Goal: Task Accomplishment & Management: Manage account settings

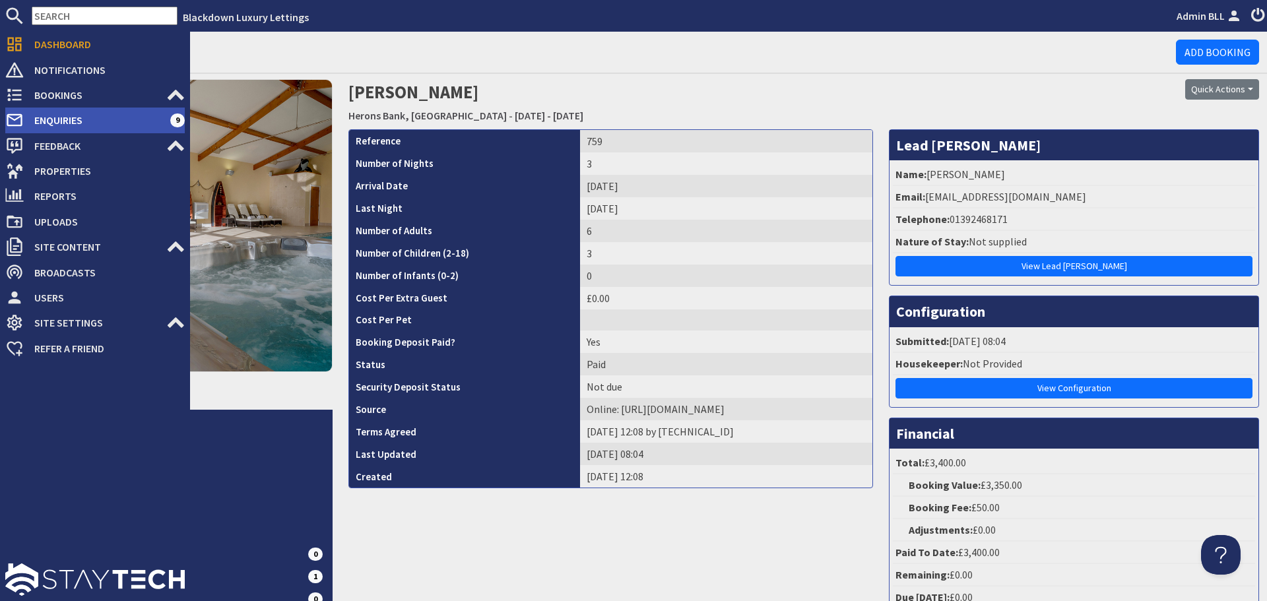
click at [57, 127] on span "Enquiries" at bounding box center [97, 120] width 146 height 21
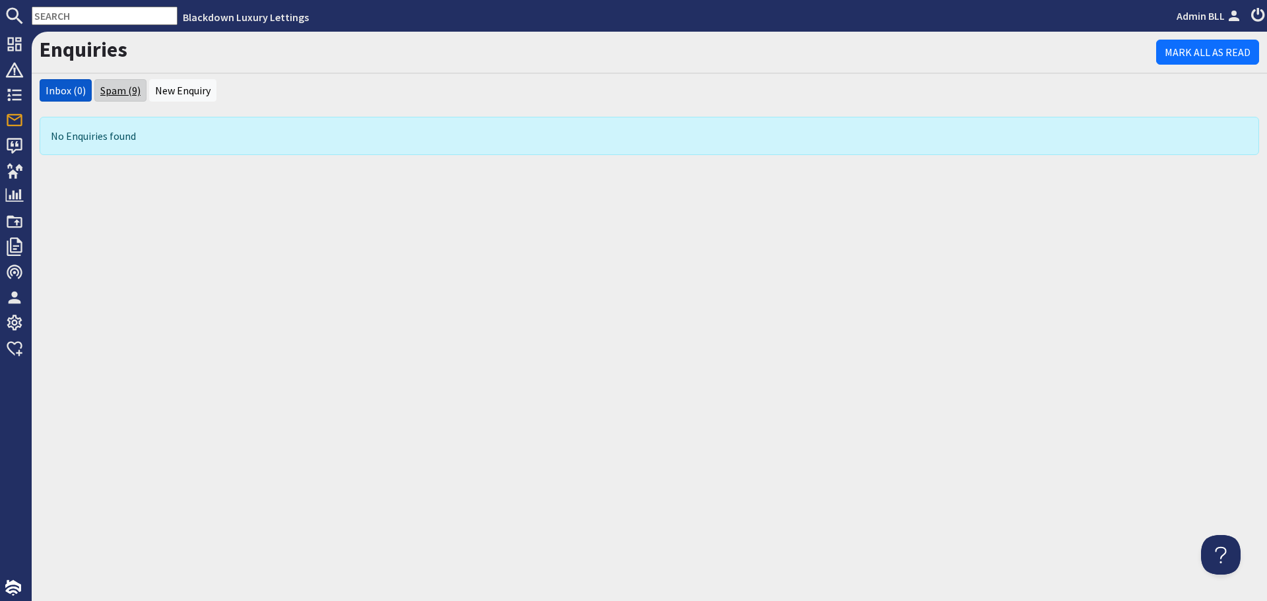
click at [112, 96] on link "Spam (9)" at bounding box center [120, 90] width 40 height 13
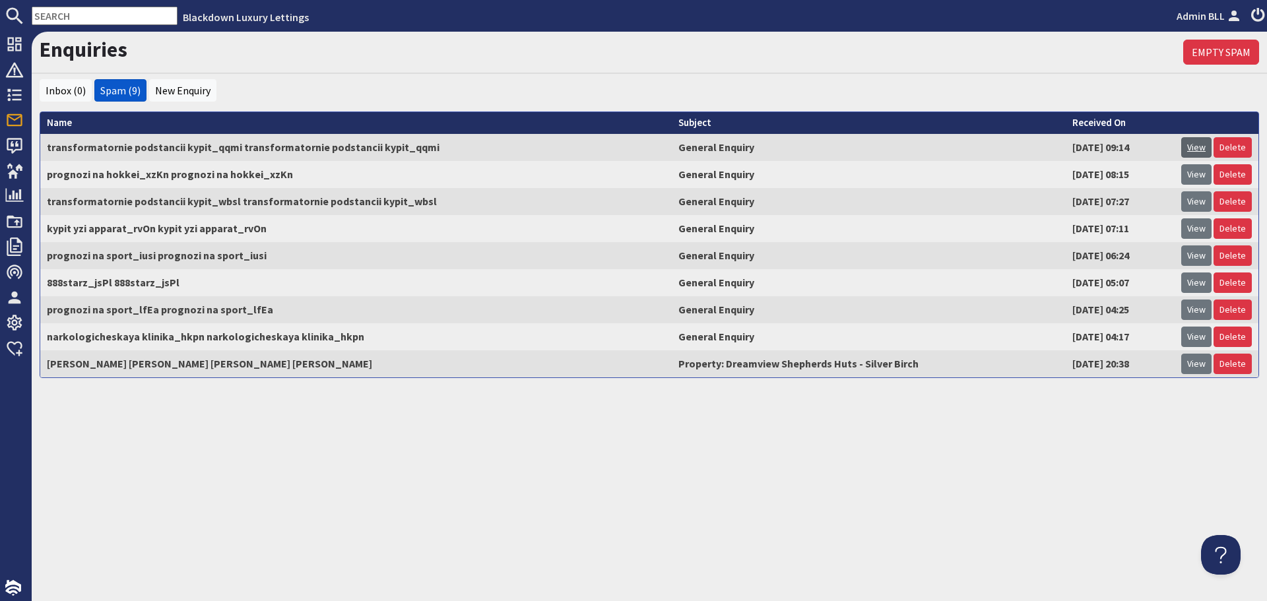
click at [1192, 150] on link "View" at bounding box center [1196, 147] width 30 height 20
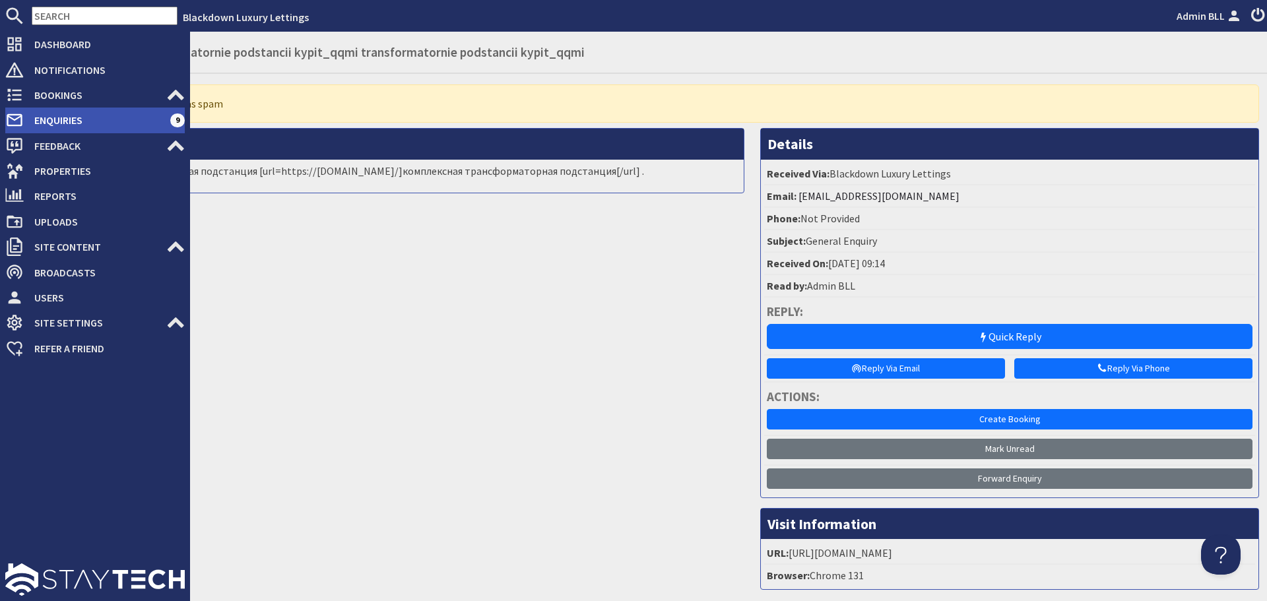
click at [73, 128] on span "Enquiries" at bounding box center [97, 120] width 146 height 21
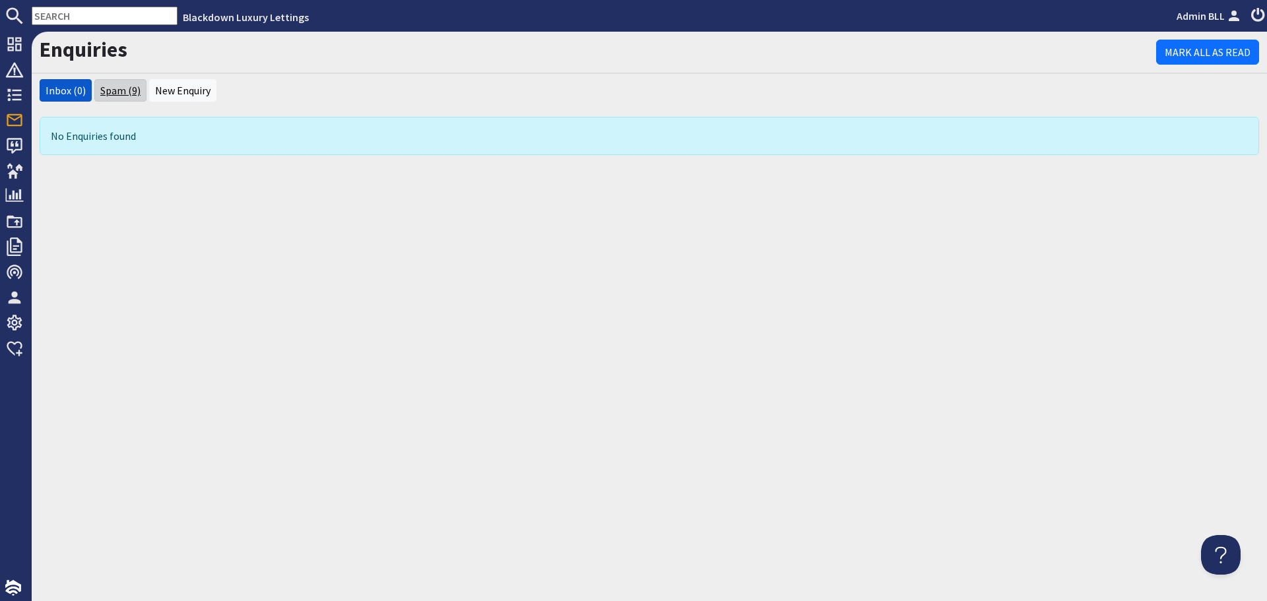
click at [127, 90] on link "Spam (9)" at bounding box center [120, 90] width 40 height 13
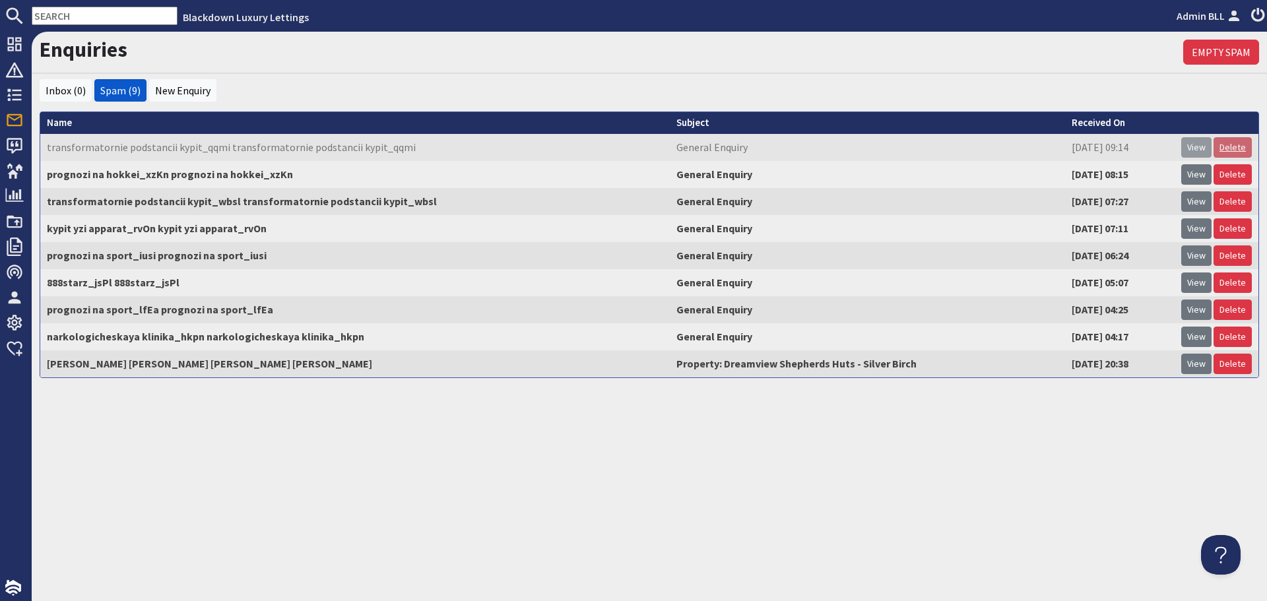
click at [1244, 153] on link "Delete" at bounding box center [1232, 147] width 38 height 20
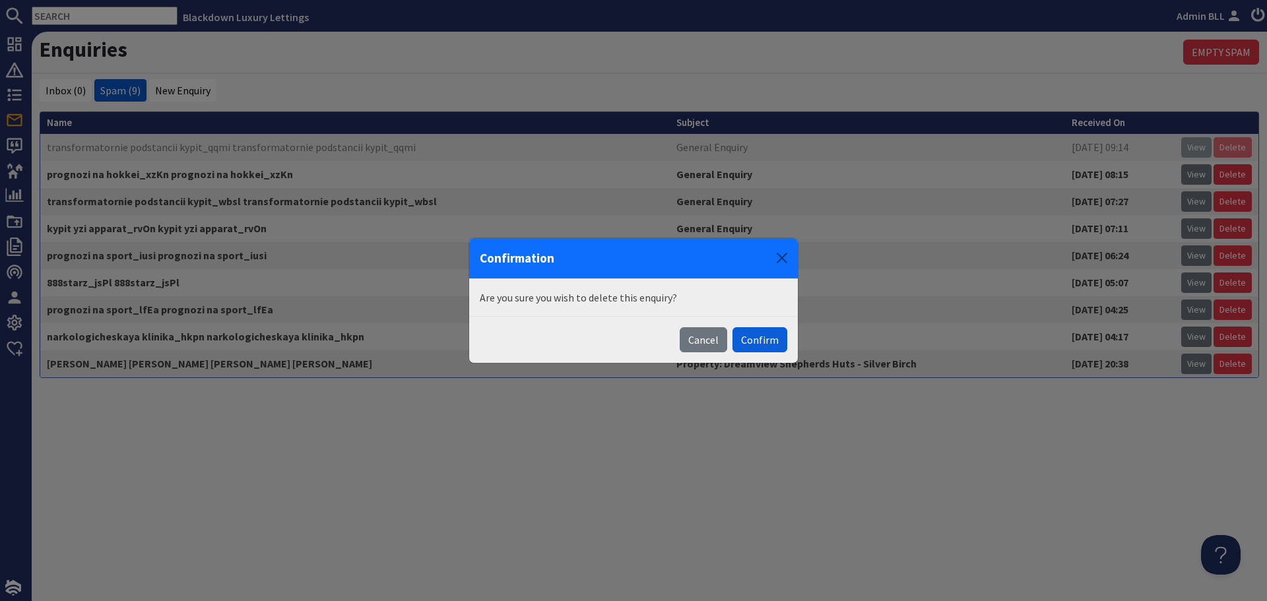
click at [752, 341] on button "Confirm" at bounding box center [759, 339] width 55 height 25
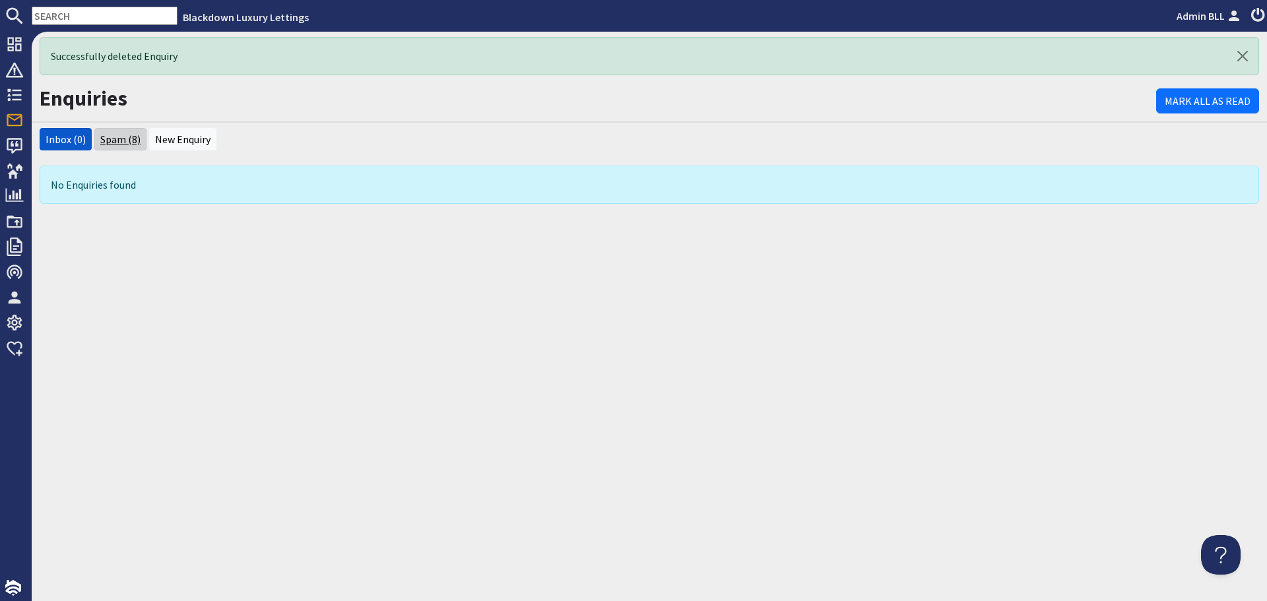
click at [119, 145] on link "Spam (8)" at bounding box center [120, 139] width 40 height 13
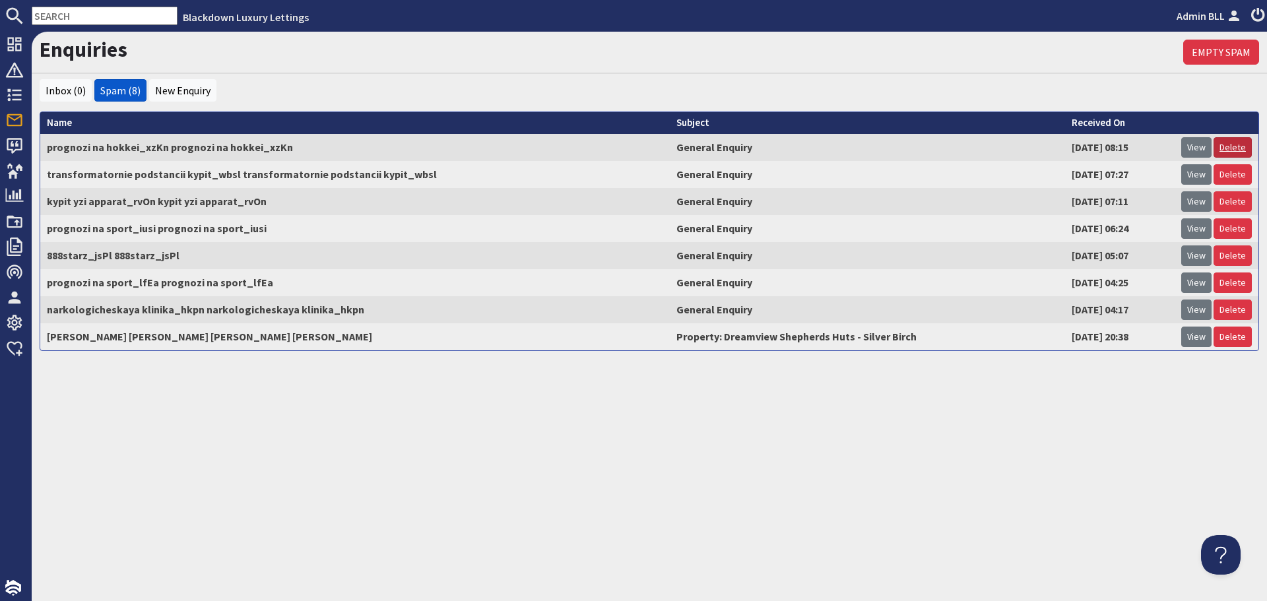
click at [1227, 152] on link "Delete" at bounding box center [1232, 147] width 38 height 20
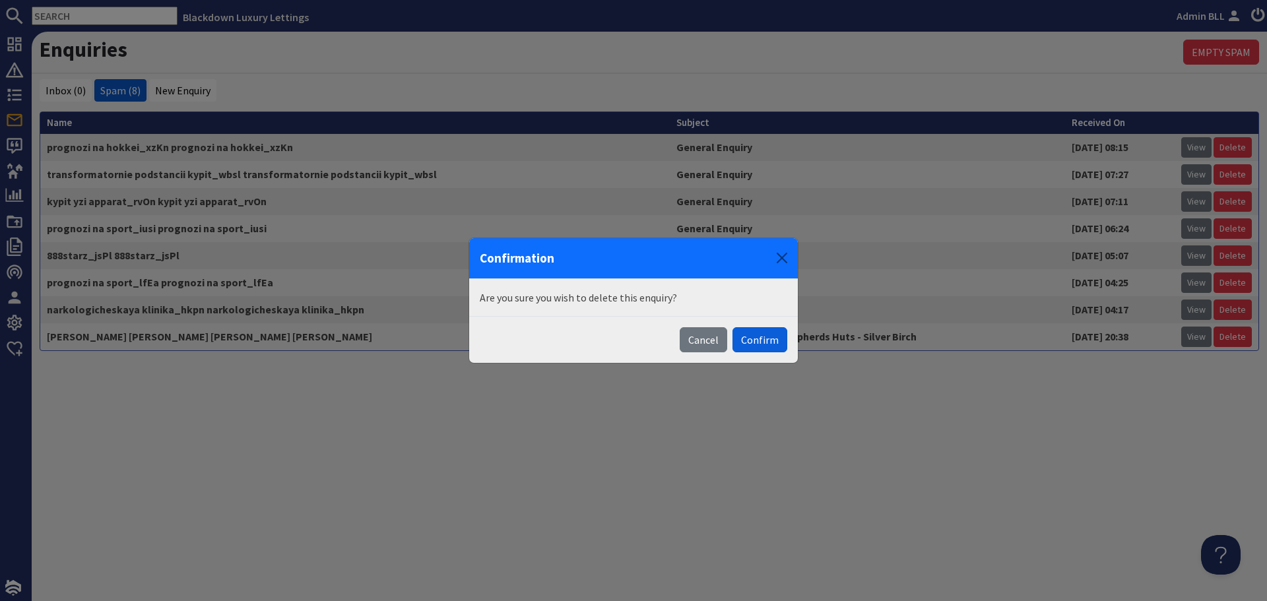
click at [756, 344] on button "Confirm" at bounding box center [759, 339] width 55 height 25
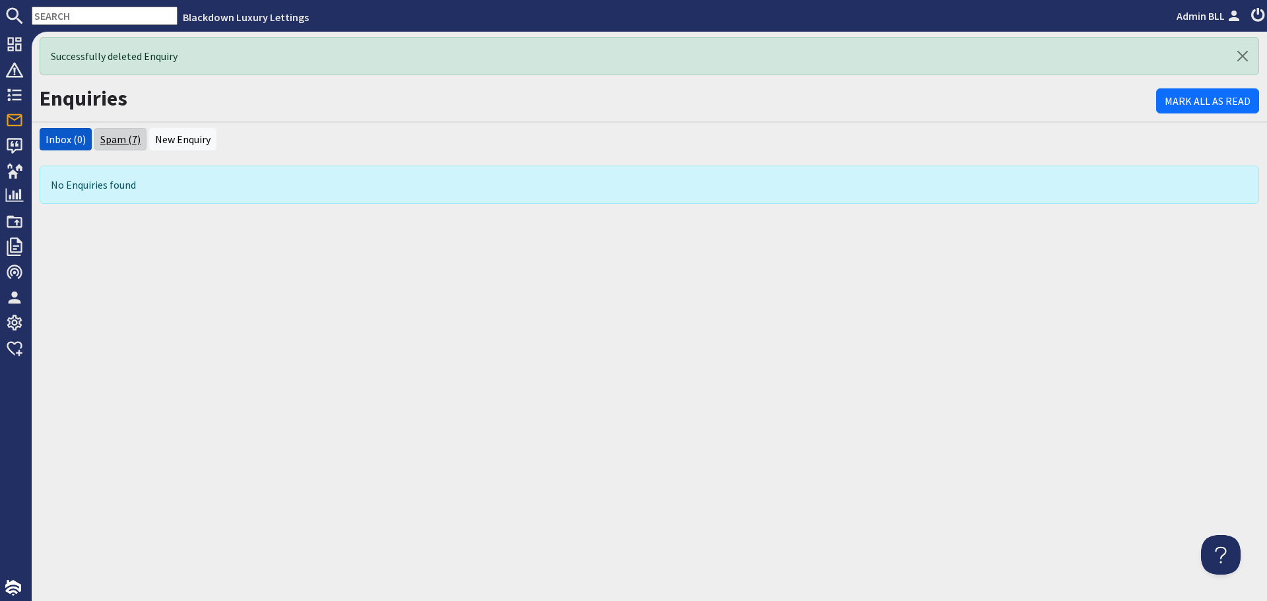
click at [106, 138] on link "Spam (7)" at bounding box center [120, 139] width 40 height 13
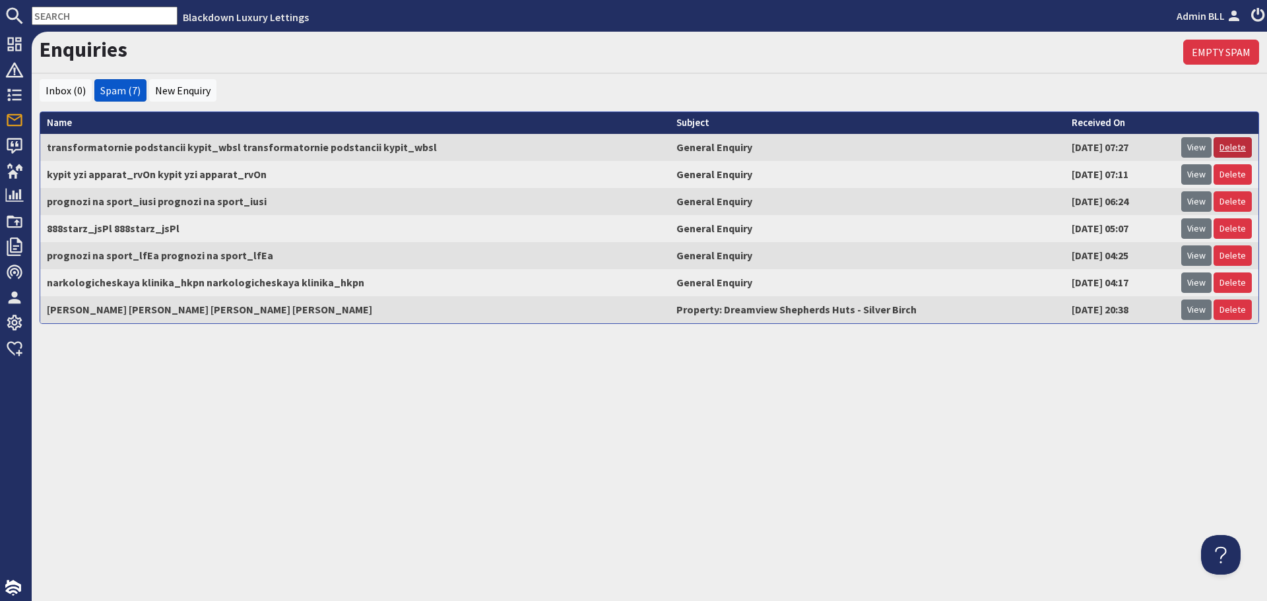
click at [1244, 154] on link "Delete" at bounding box center [1232, 147] width 38 height 20
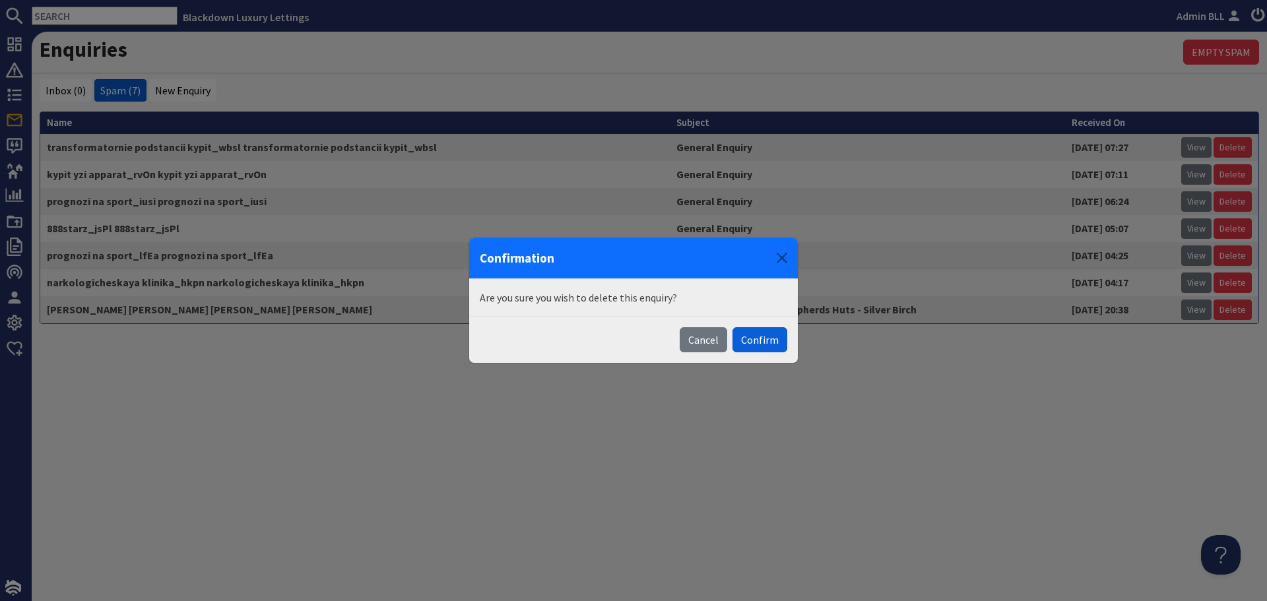
click at [758, 336] on button "Confirm" at bounding box center [759, 339] width 55 height 25
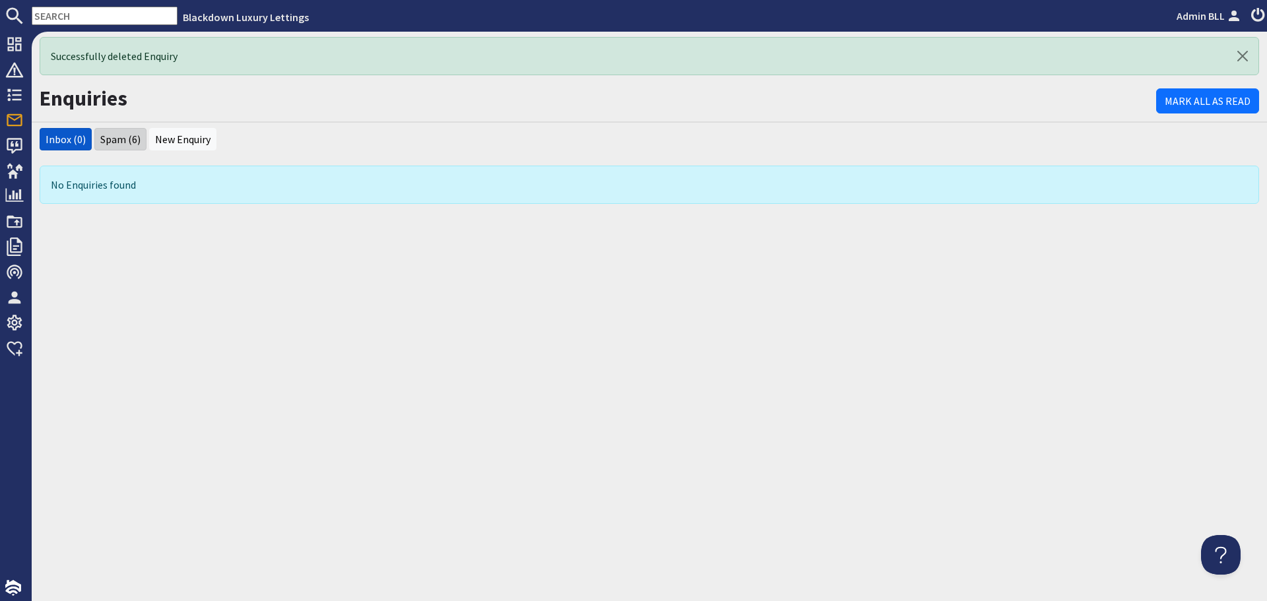
click at [110, 150] on li "Spam (6)" at bounding box center [120, 139] width 52 height 22
click at [106, 140] on link "Spam (6)" at bounding box center [120, 139] width 40 height 13
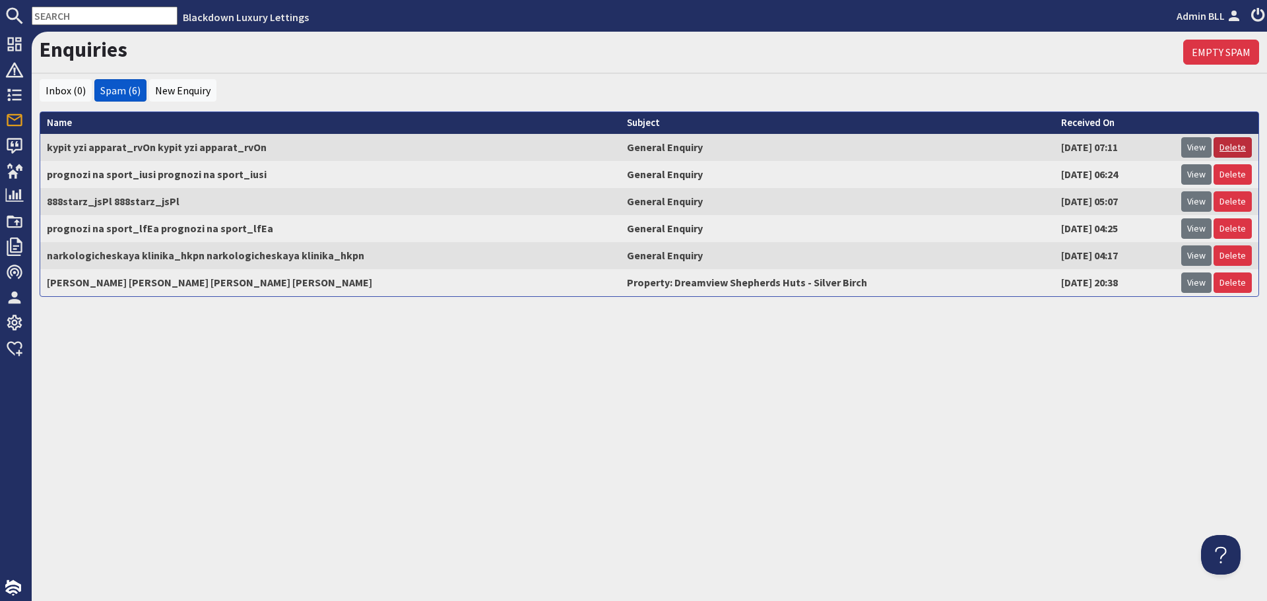
click at [1229, 155] on link "Delete" at bounding box center [1232, 147] width 38 height 20
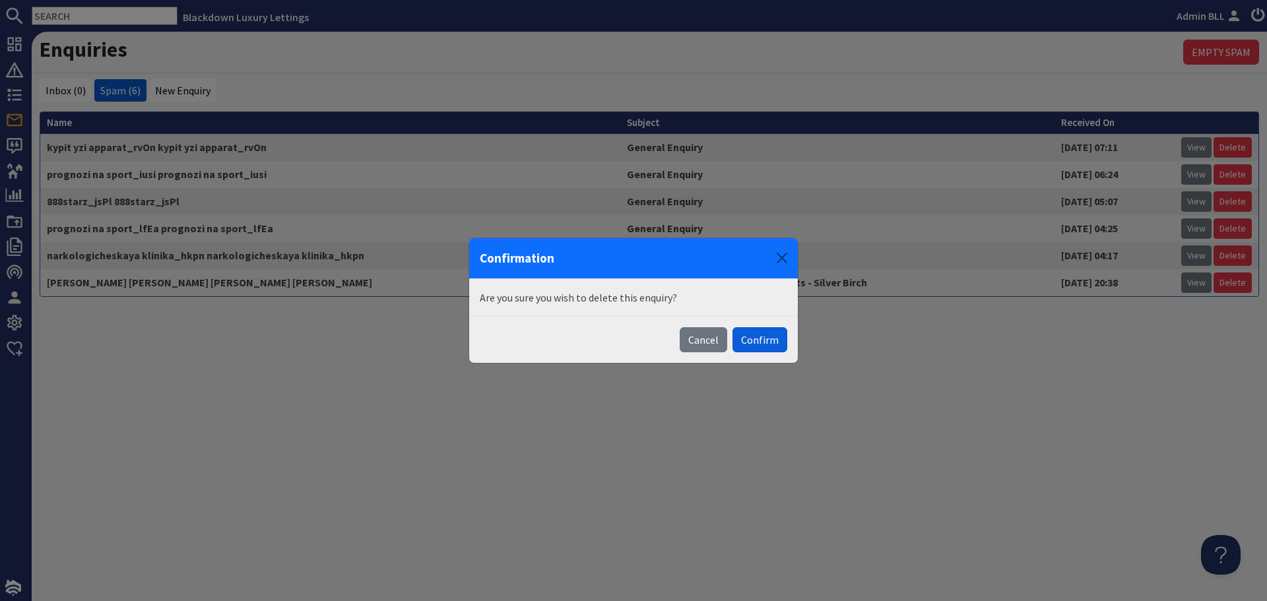
click at [758, 342] on button "Confirm" at bounding box center [759, 339] width 55 height 25
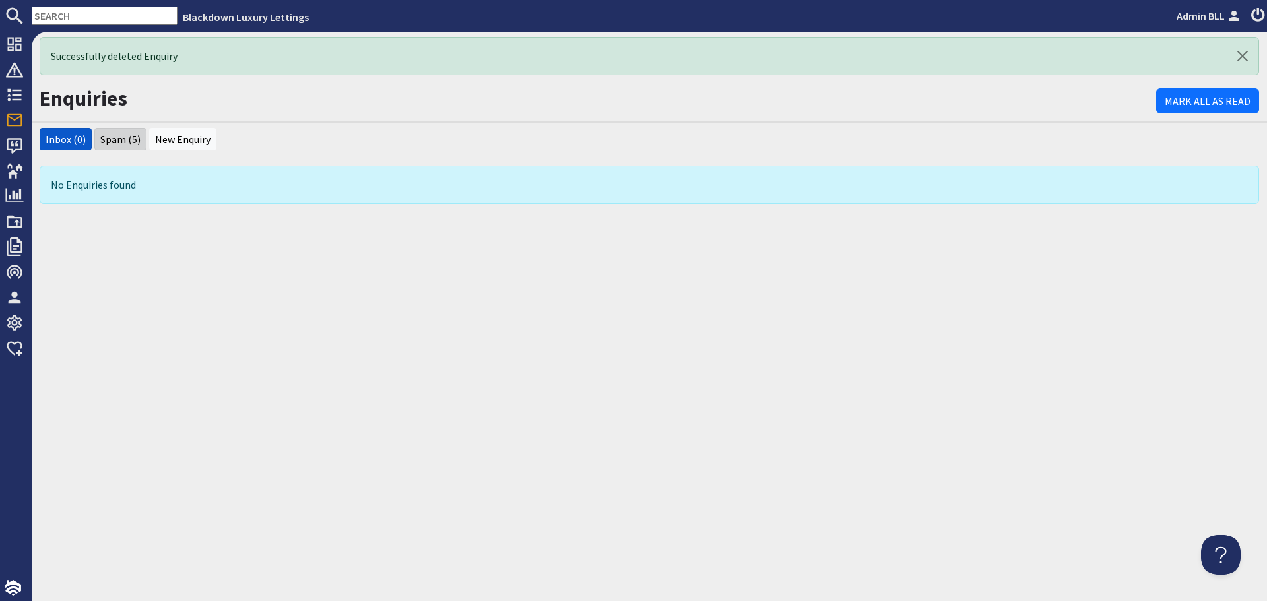
click at [118, 140] on link "Spam (5)" at bounding box center [120, 139] width 40 height 13
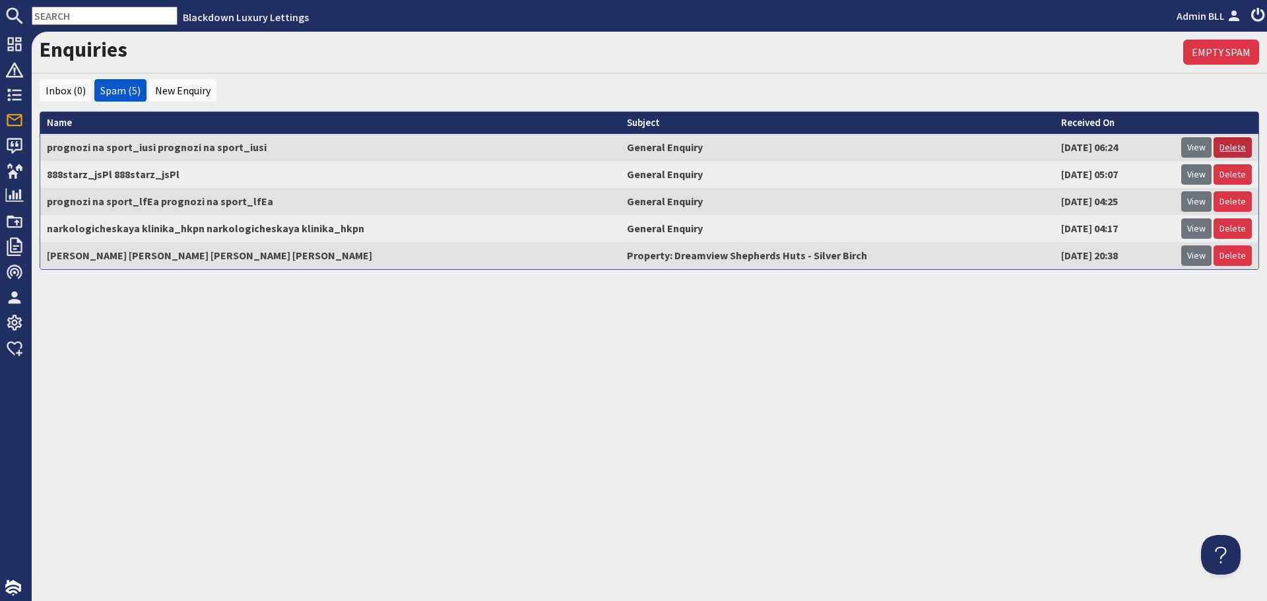
click at [1237, 145] on link "Delete" at bounding box center [1232, 147] width 38 height 20
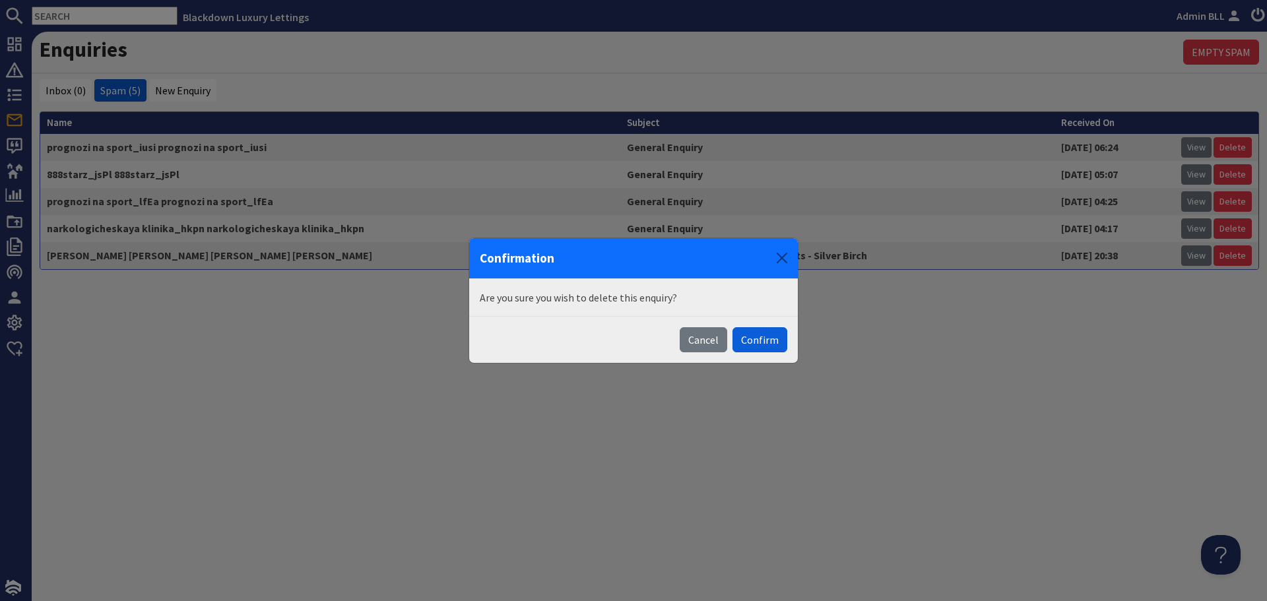
click at [758, 336] on button "Confirm" at bounding box center [759, 339] width 55 height 25
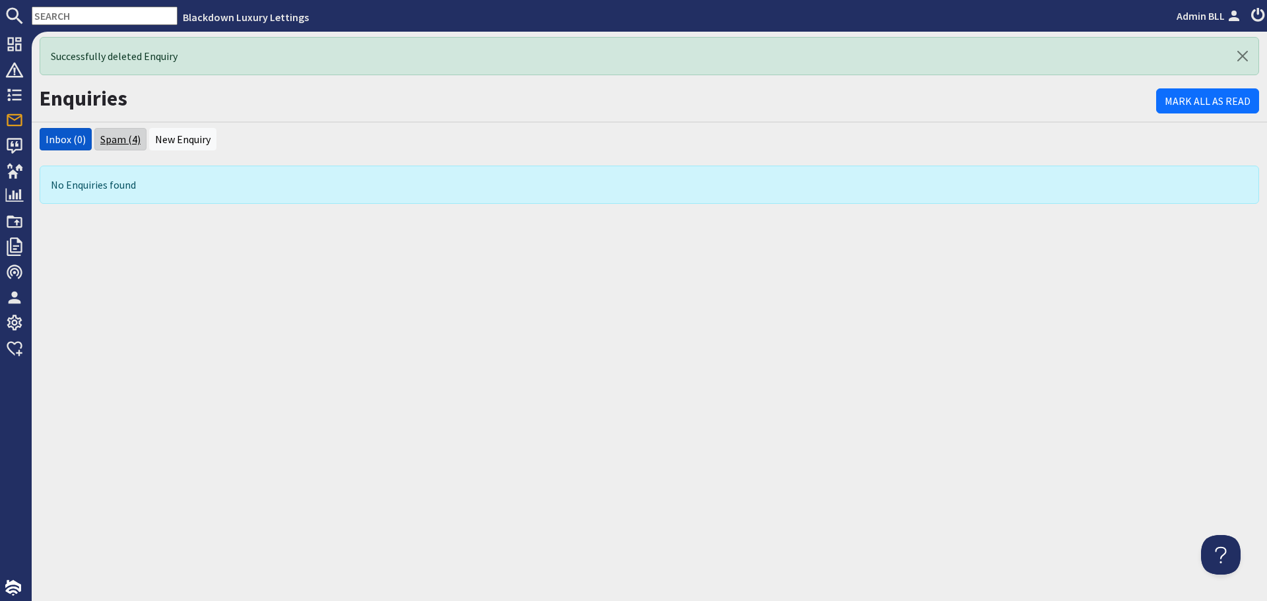
click at [115, 139] on link "Spam (4)" at bounding box center [120, 139] width 40 height 13
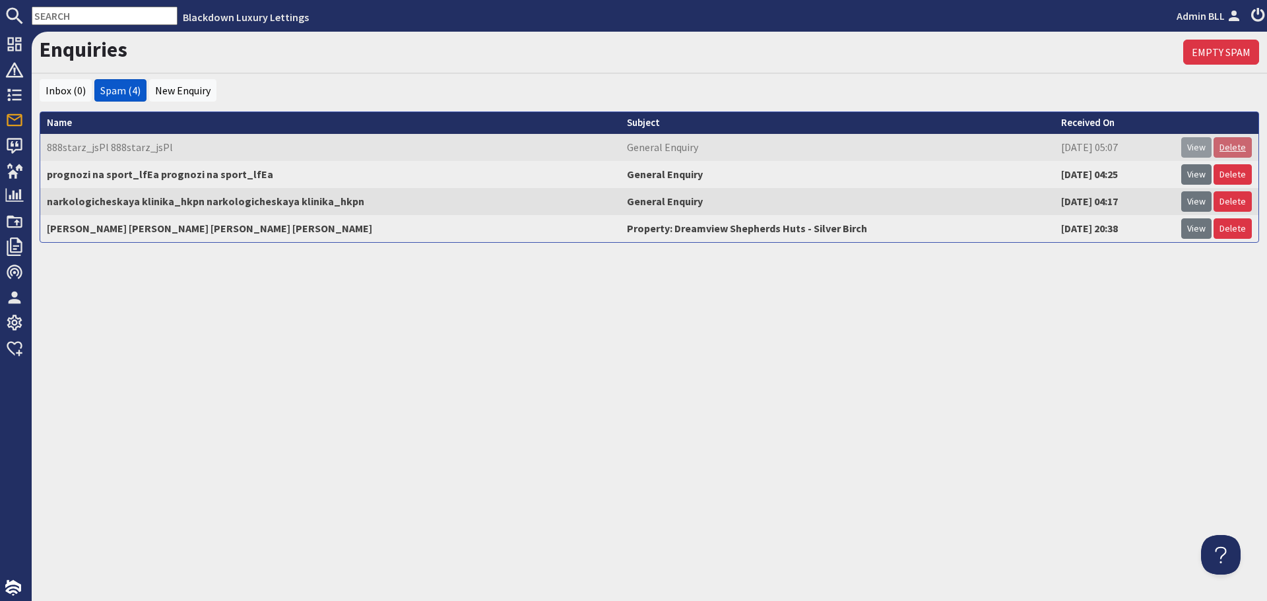
click at [1228, 149] on link "Delete" at bounding box center [1232, 147] width 38 height 20
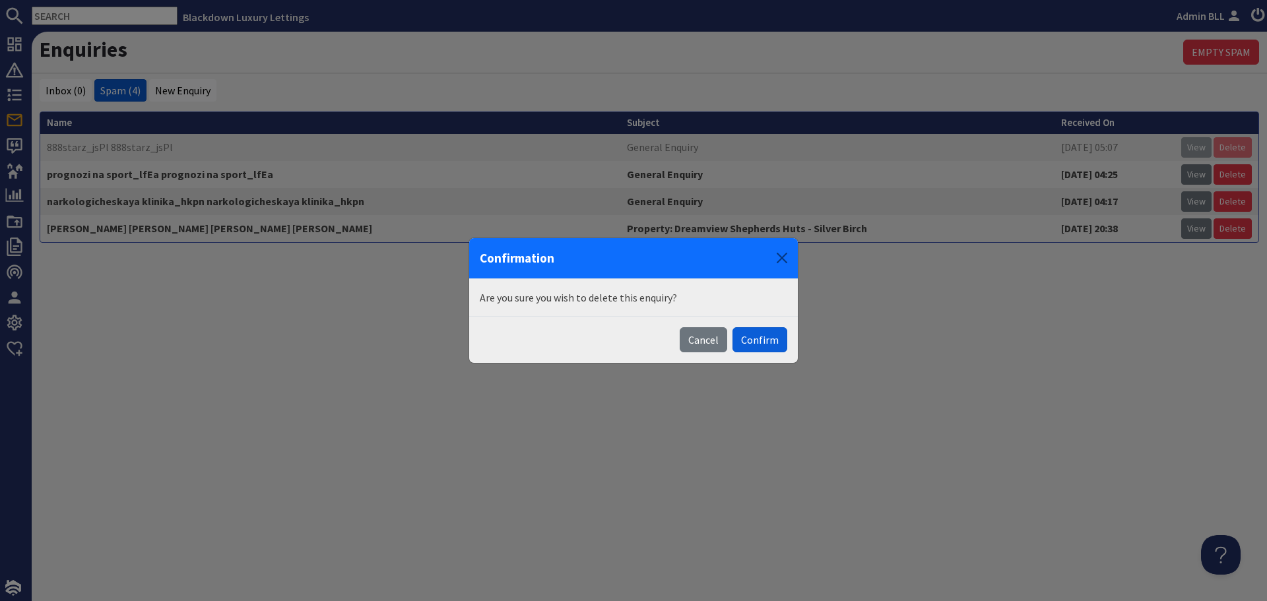
click at [738, 342] on button "Confirm" at bounding box center [759, 339] width 55 height 25
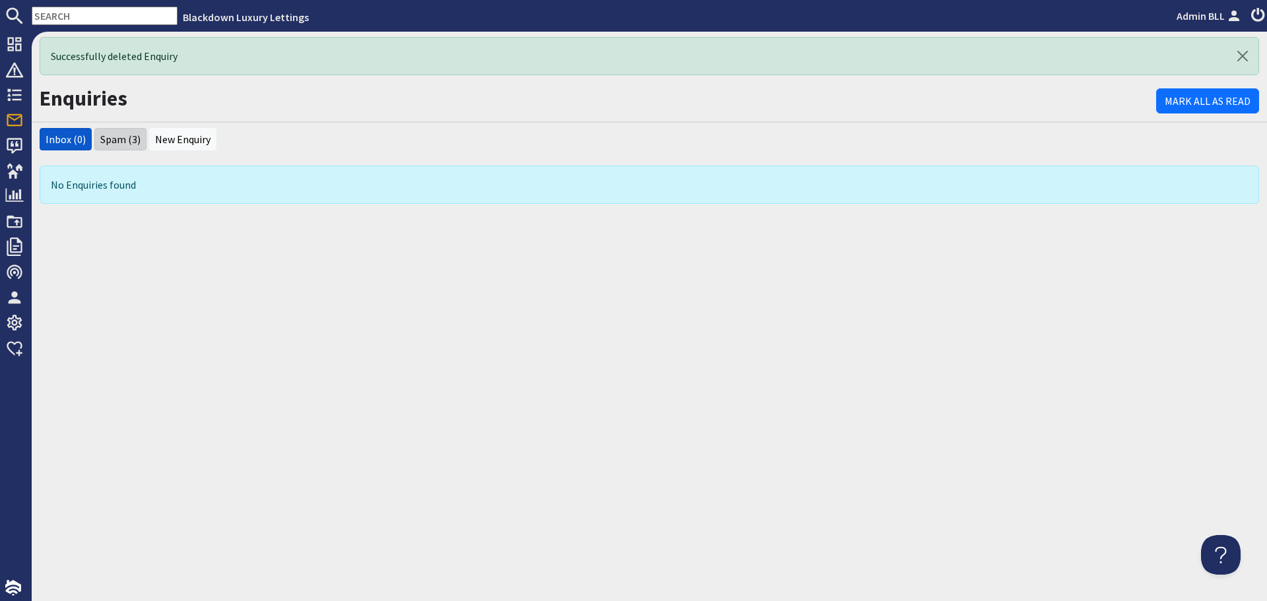
click at [129, 148] on li "Spam (3)" at bounding box center [120, 139] width 52 height 22
click at [100, 140] on link "Spam (3)" at bounding box center [120, 139] width 40 height 13
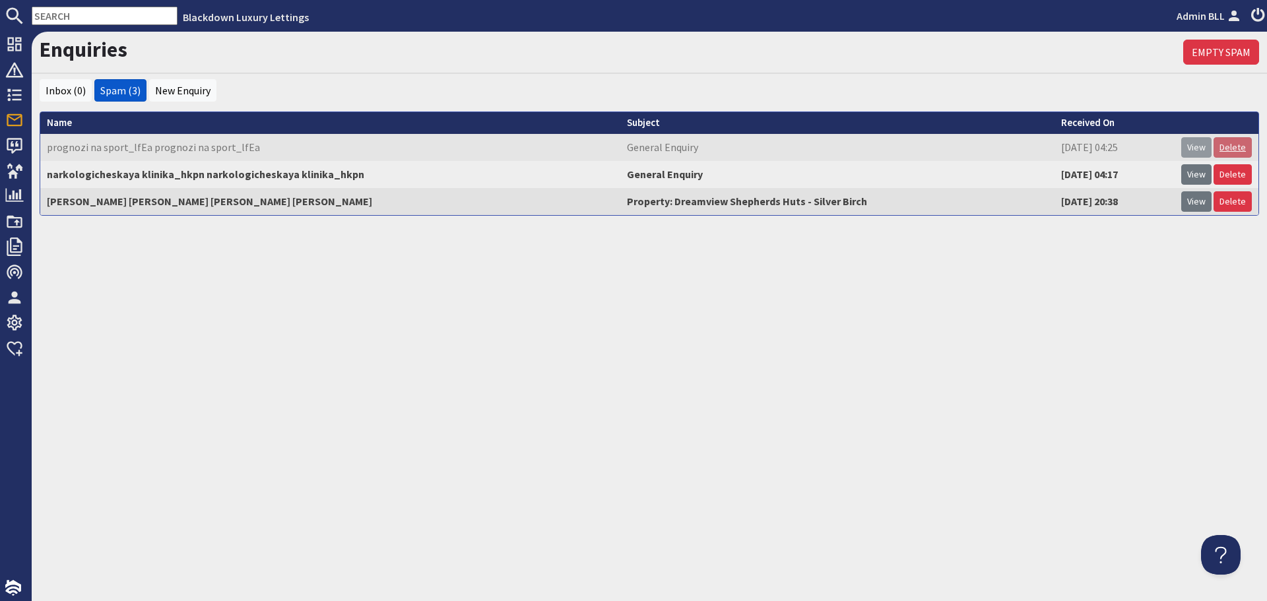
click at [1240, 143] on link "Delete" at bounding box center [1232, 147] width 38 height 20
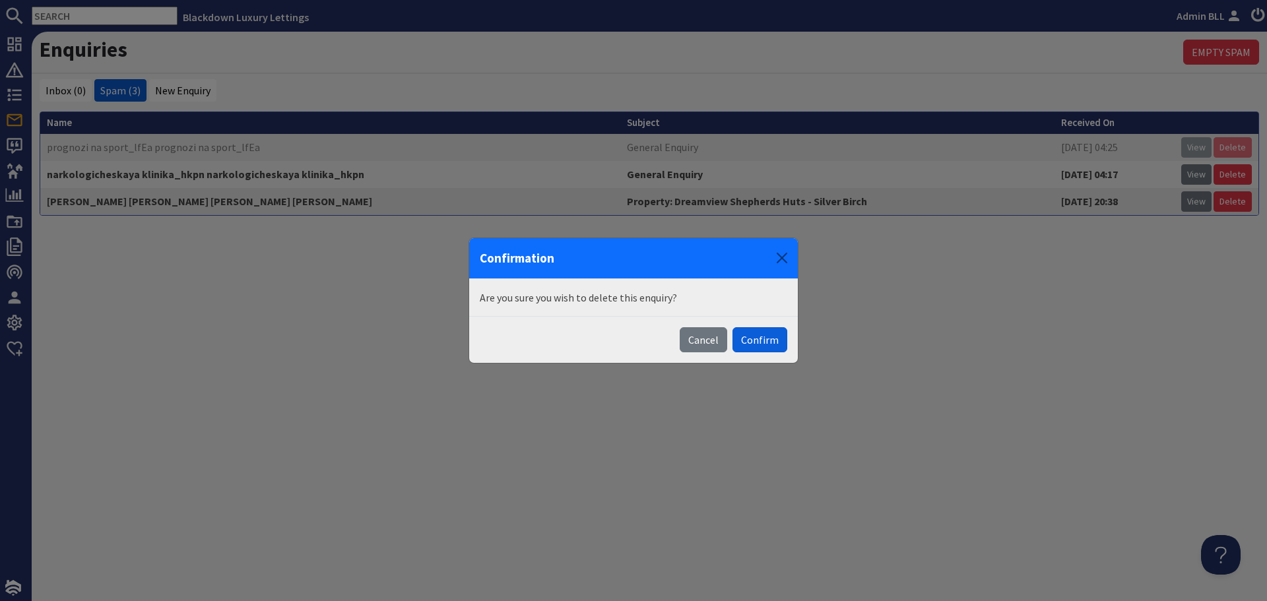
click at [754, 346] on button "Confirm" at bounding box center [759, 339] width 55 height 25
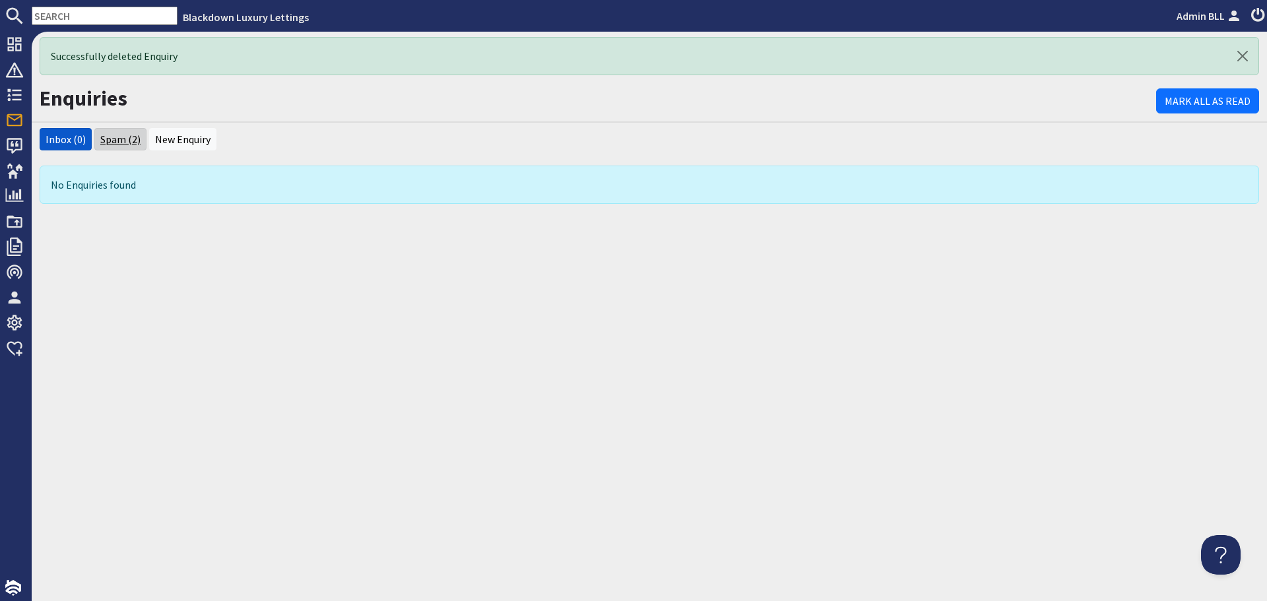
click at [121, 134] on link "Spam (2)" at bounding box center [120, 139] width 40 height 13
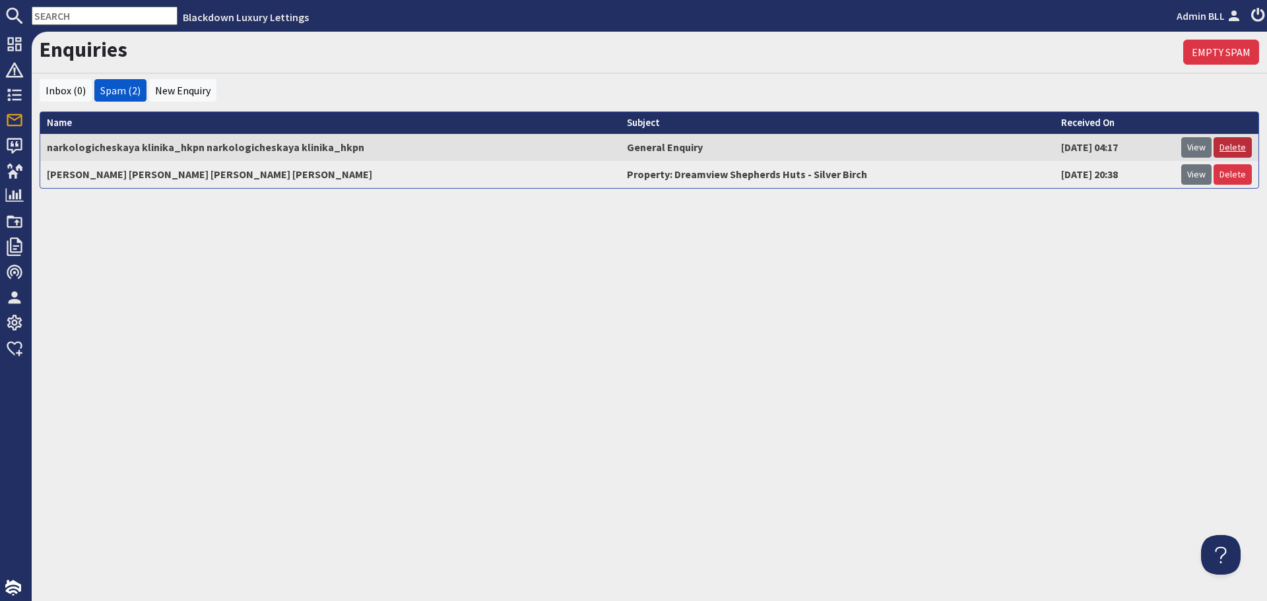
click at [1235, 153] on link "Delete" at bounding box center [1232, 147] width 38 height 20
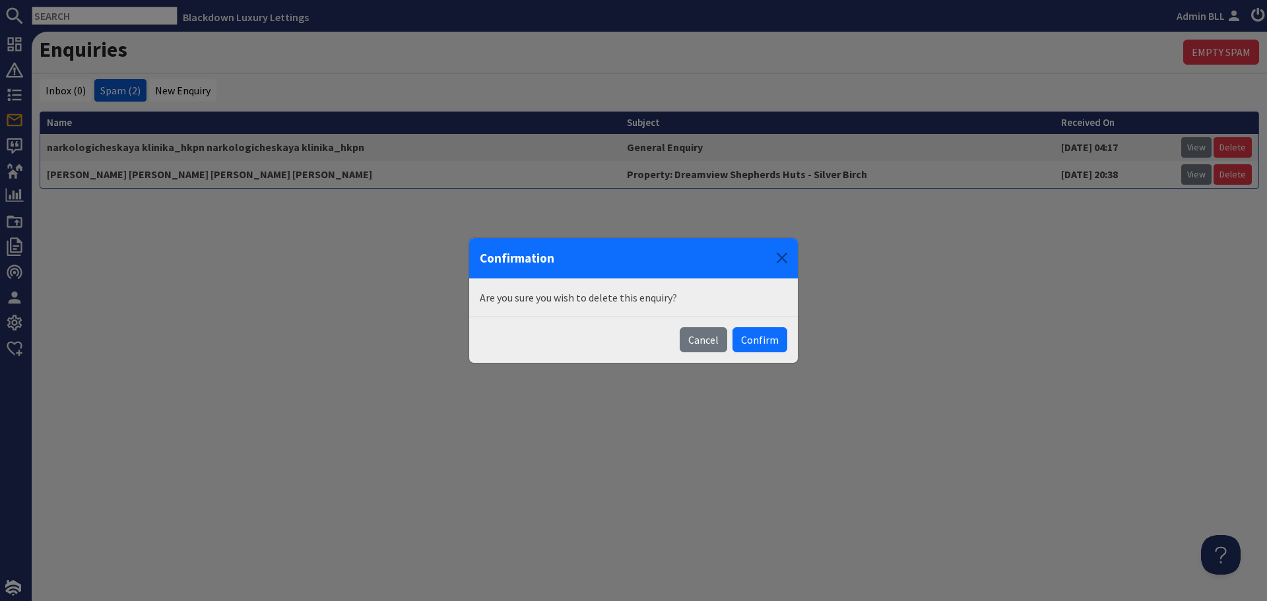
drag, startPoint x: 716, startPoint y: 340, endPoint x: 707, endPoint y: 339, distance: 9.3
click at [714, 340] on button "Cancel" at bounding box center [704, 339] width 48 height 25
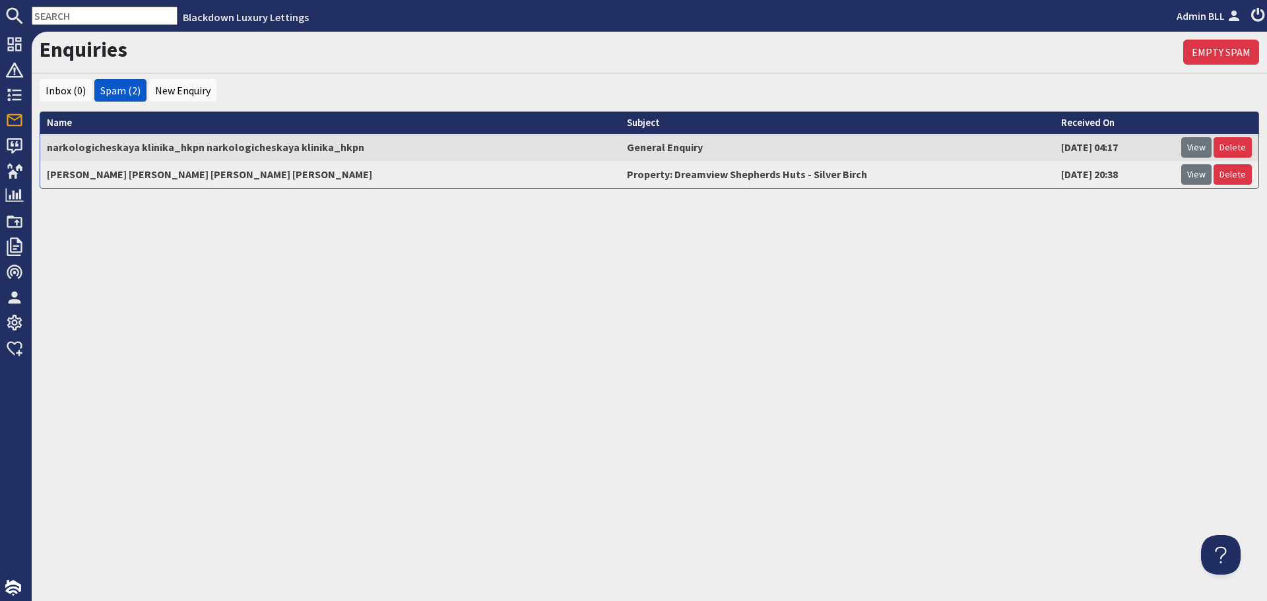
click at [135, 145] on td "narkologicheskaya klinika_hkpn narkologicheskaya klinika_hkpn" at bounding box center [330, 147] width 580 height 27
click at [1198, 147] on link "View" at bounding box center [1196, 147] width 30 height 20
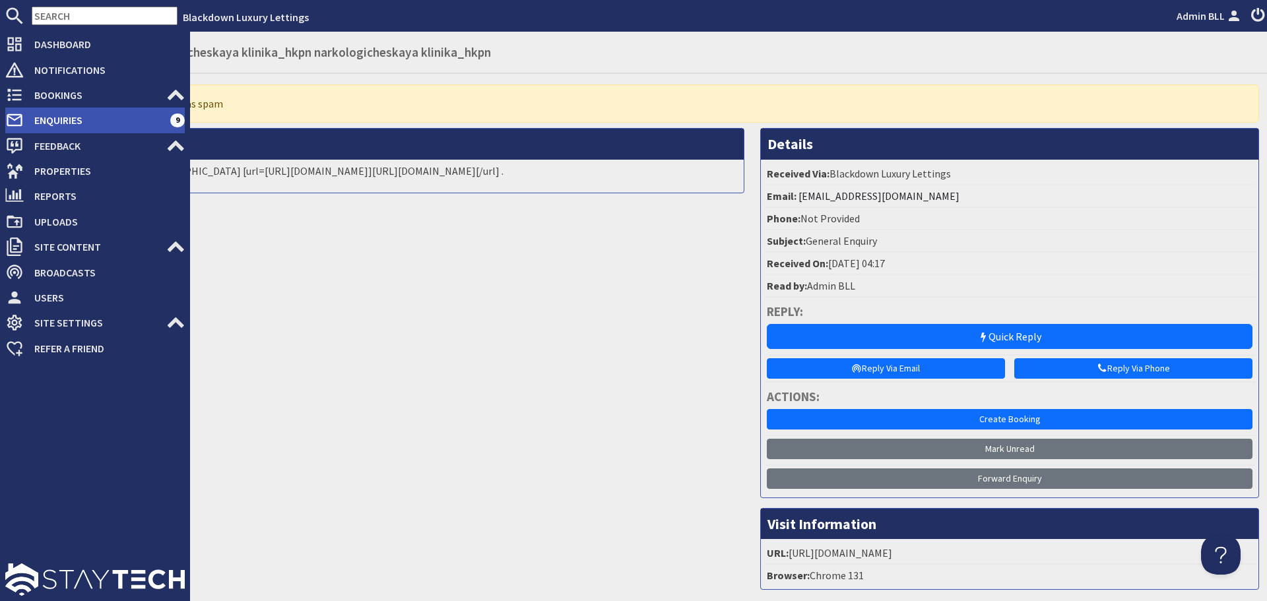
click at [71, 120] on span "Enquiries" at bounding box center [97, 120] width 146 height 21
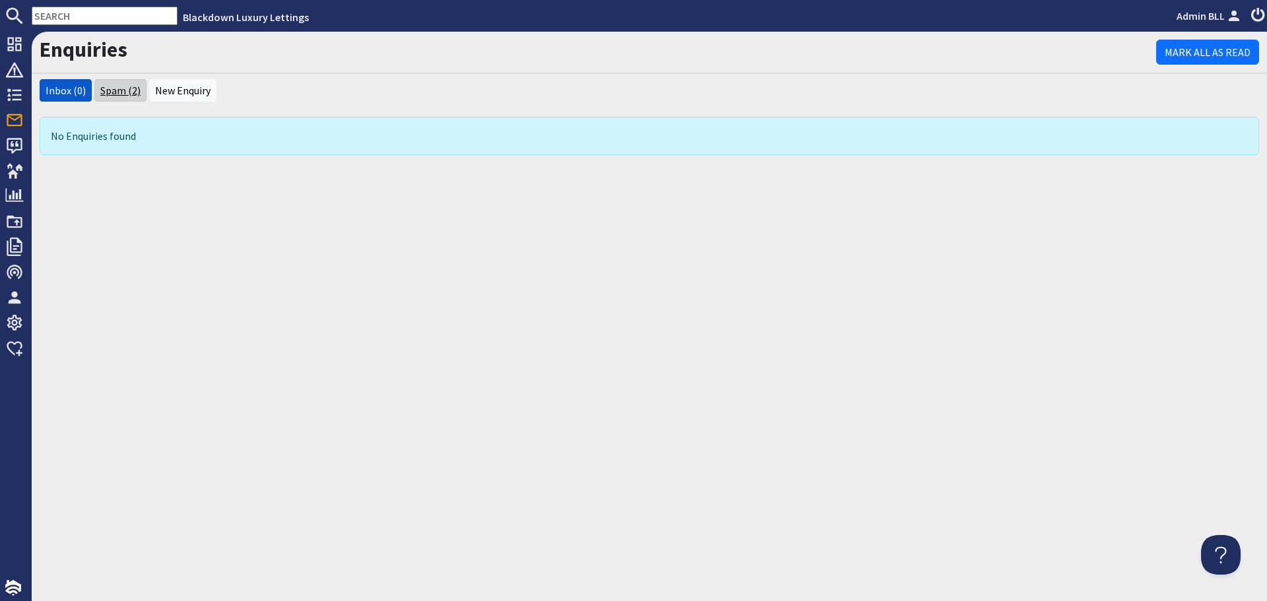
click at [115, 90] on link "Spam (2)" at bounding box center [120, 90] width 40 height 13
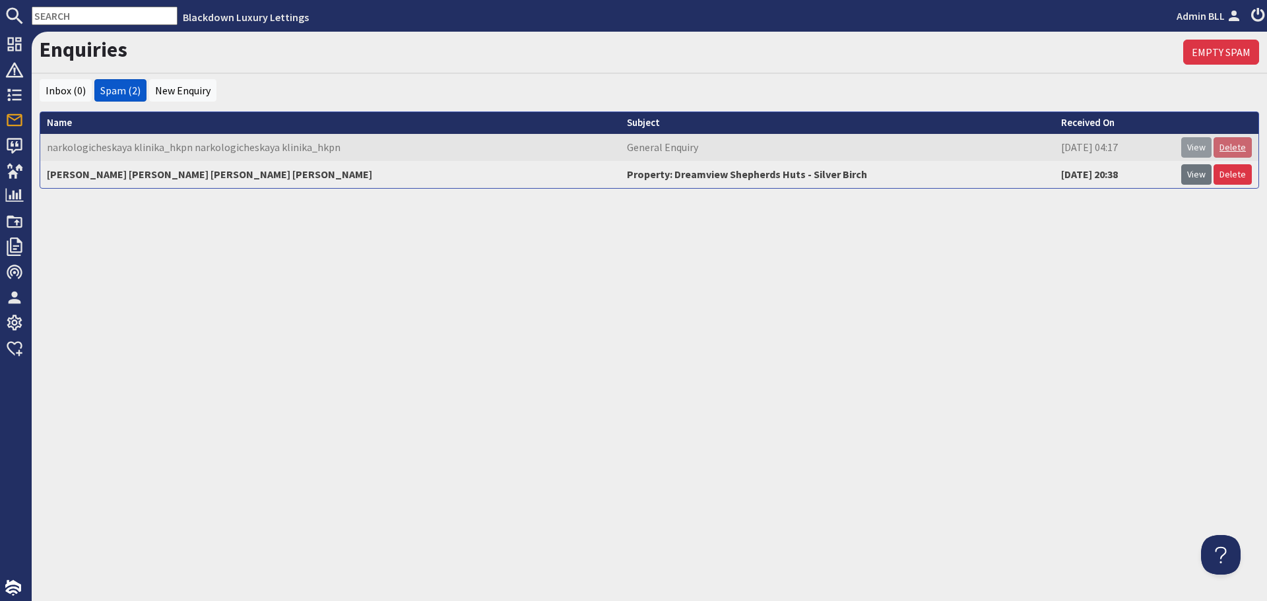
click at [1225, 150] on link "Delete" at bounding box center [1232, 147] width 38 height 20
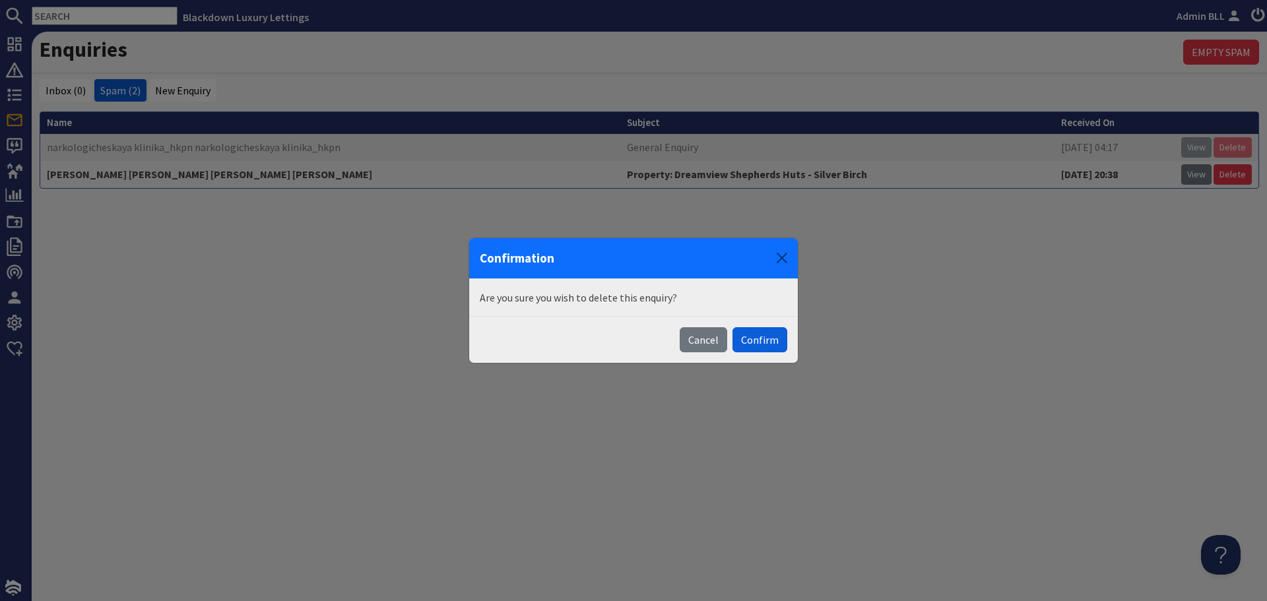
click at [759, 341] on button "Confirm" at bounding box center [759, 339] width 55 height 25
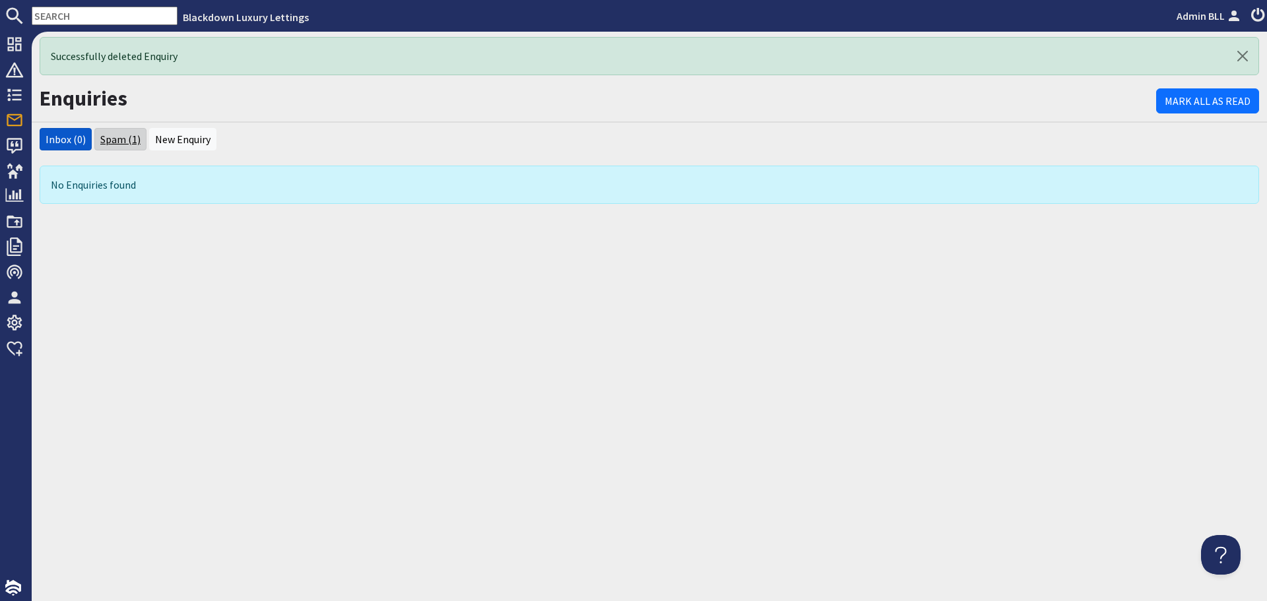
click at [126, 139] on link "Spam (1)" at bounding box center [120, 139] width 40 height 13
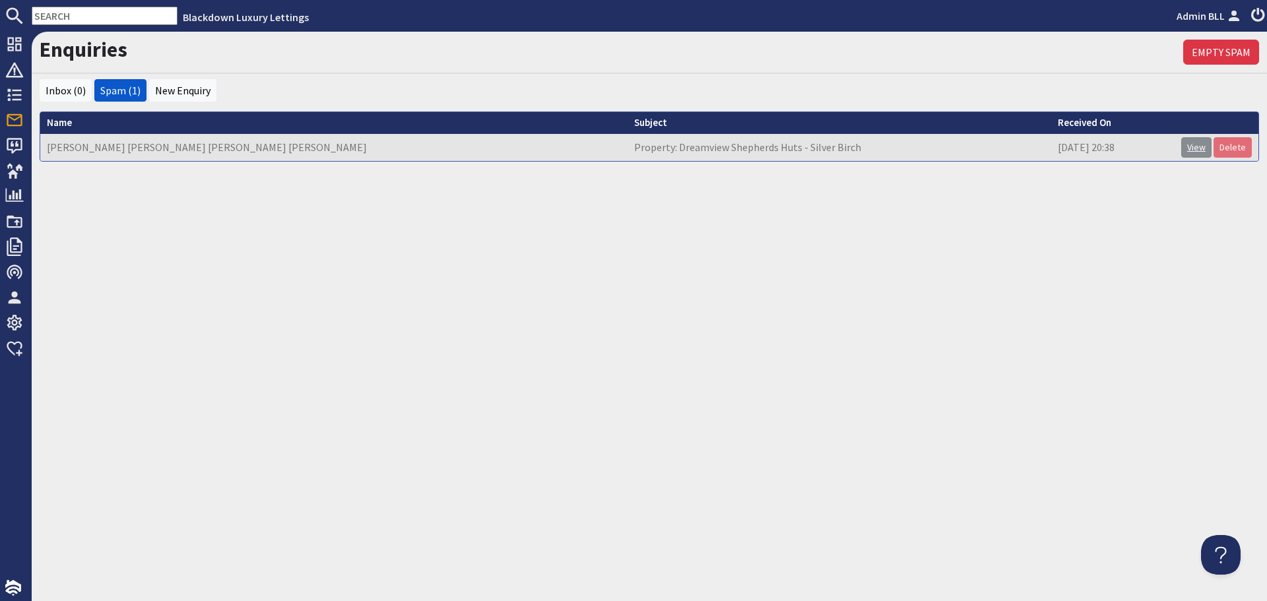
click at [1197, 152] on link "View" at bounding box center [1196, 147] width 30 height 20
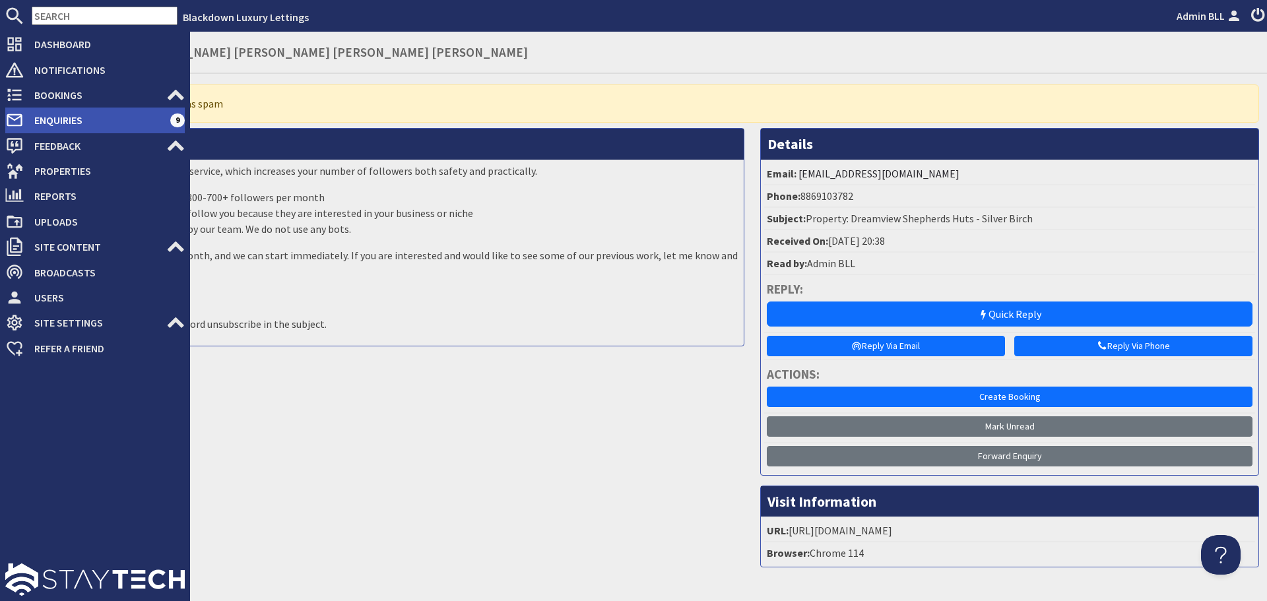
click at [58, 121] on span "Enquiries" at bounding box center [97, 120] width 146 height 21
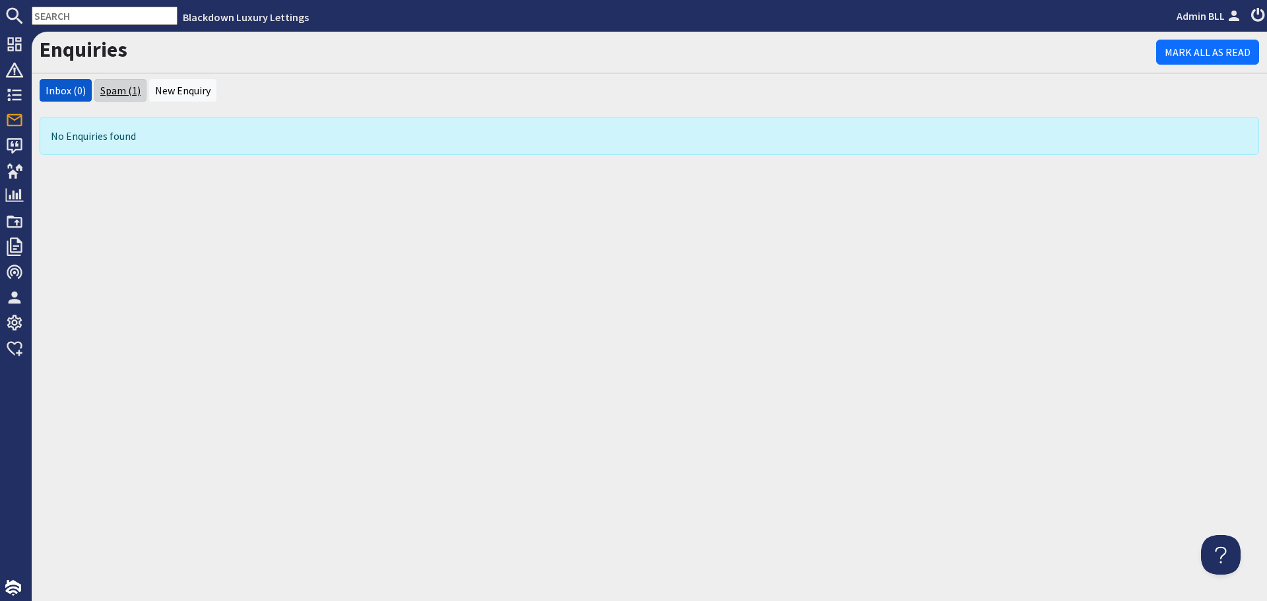
click at [106, 88] on link "Spam (1)" at bounding box center [120, 90] width 40 height 13
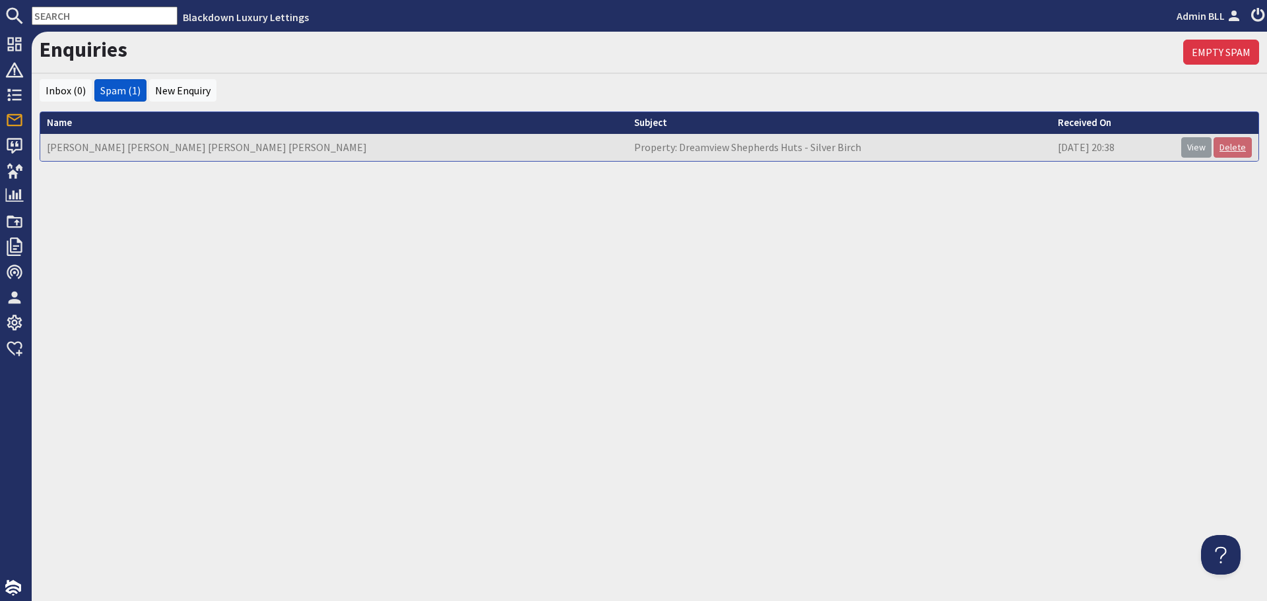
click at [1224, 152] on link "Delete" at bounding box center [1232, 147] width 38 height 20
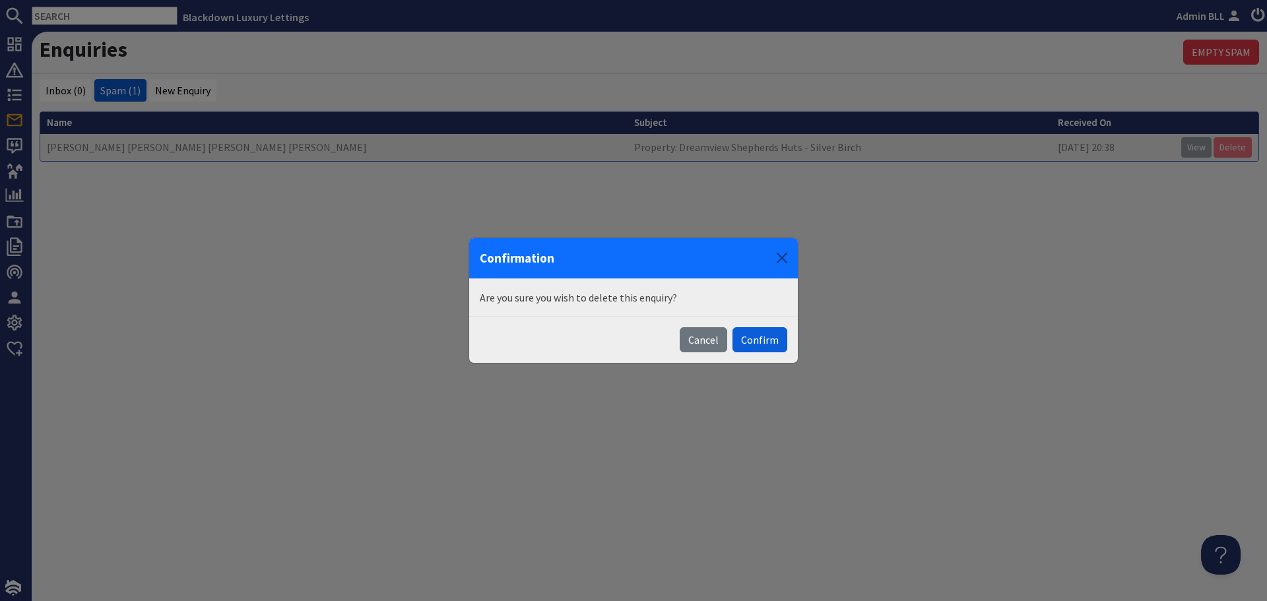
click at [774, 341] on button "Confirm" at bounding box center [759, 339] width 55 height 25
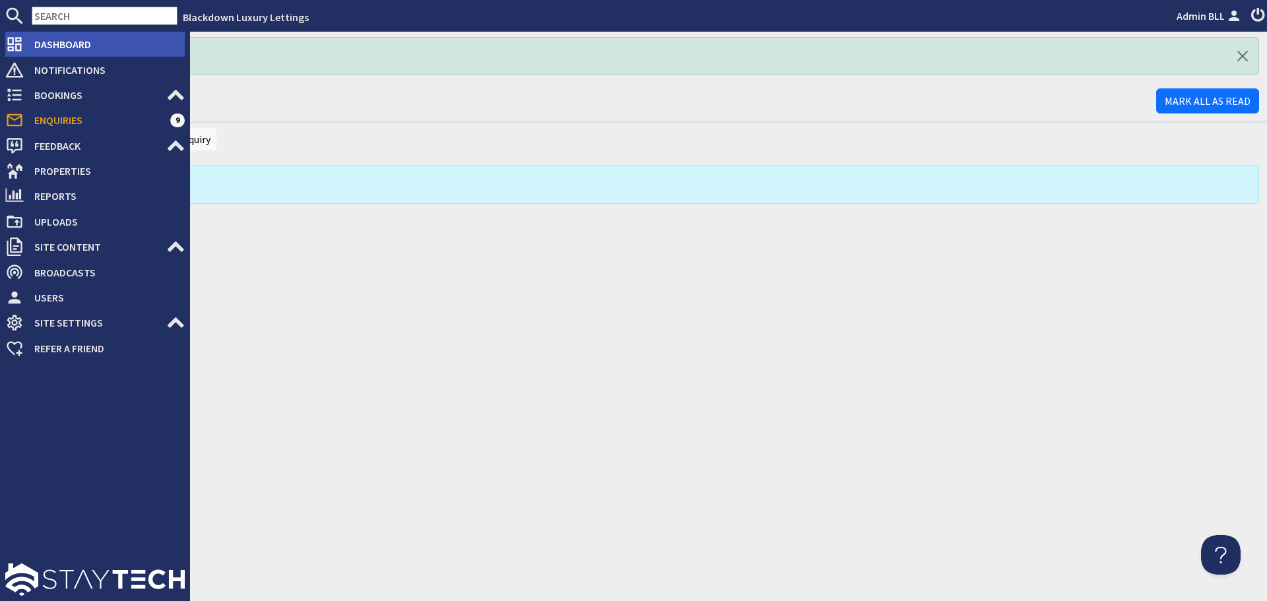
click at [48, 42] on span "Dashboard" at bounding box center [104, 44] width 161 height 21
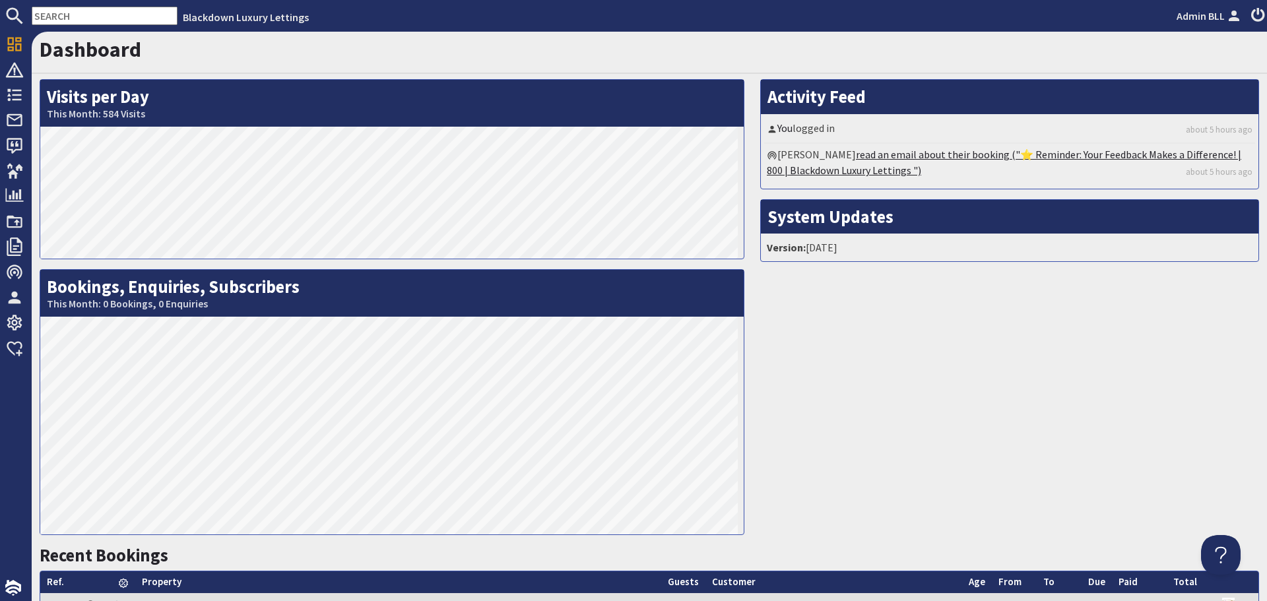
click at [1052, 158] on link "read an email about their booking ("⭐ Reminder: Your Feedback Makes a Differenc…" at bounding box center [1004, 162] width 474 height 29
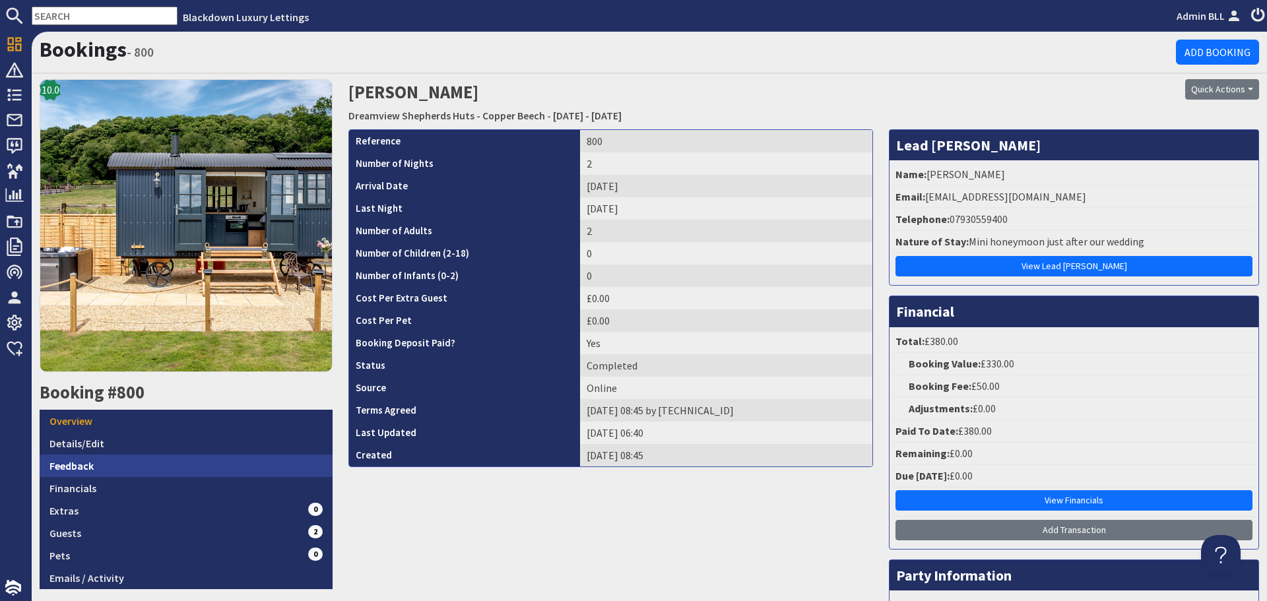
click at [94, 459] on link "Feedback" at bounding box center [186, 466] width 293 height 22
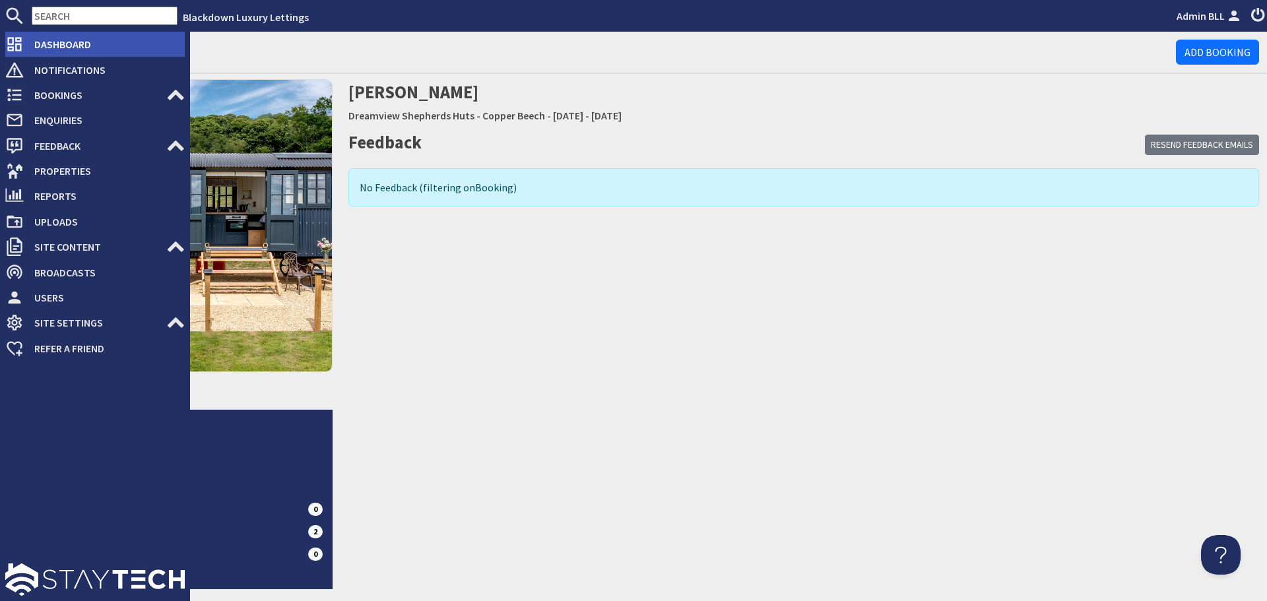
click at [59, 48] on span "Dashboard" at bounding box center [104, 44] width 161 height 21
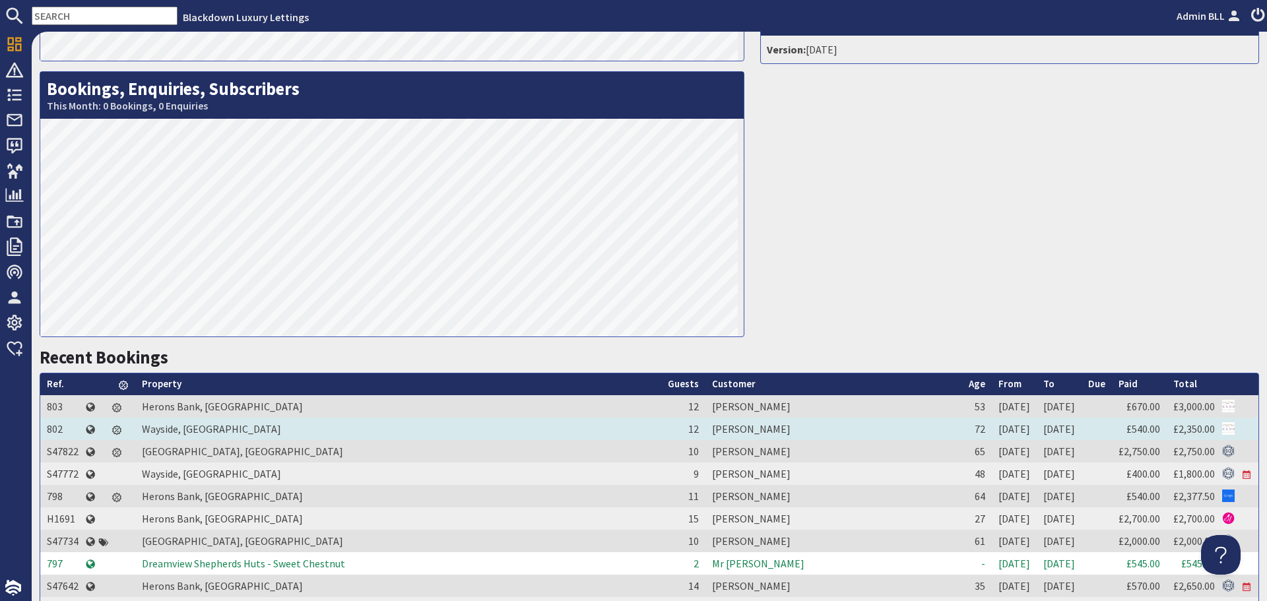
scroll to position [264, 0]
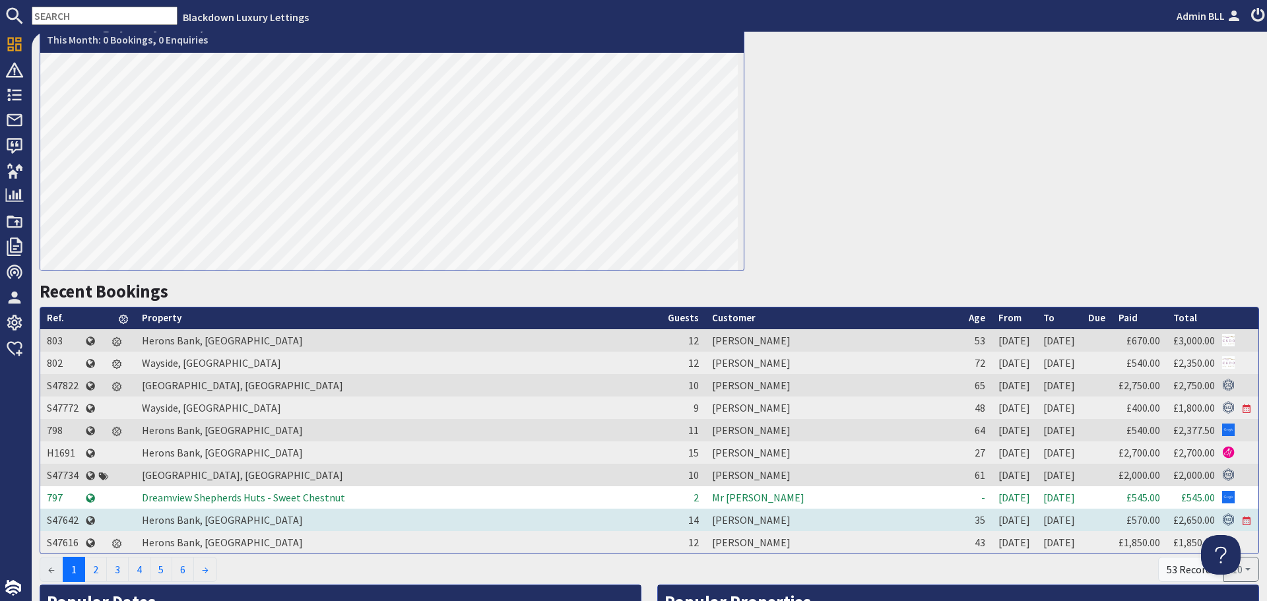
click at [709, 523] on td "[PERSON_NAME]" at bounding box center [833, 520] width 257 height 22
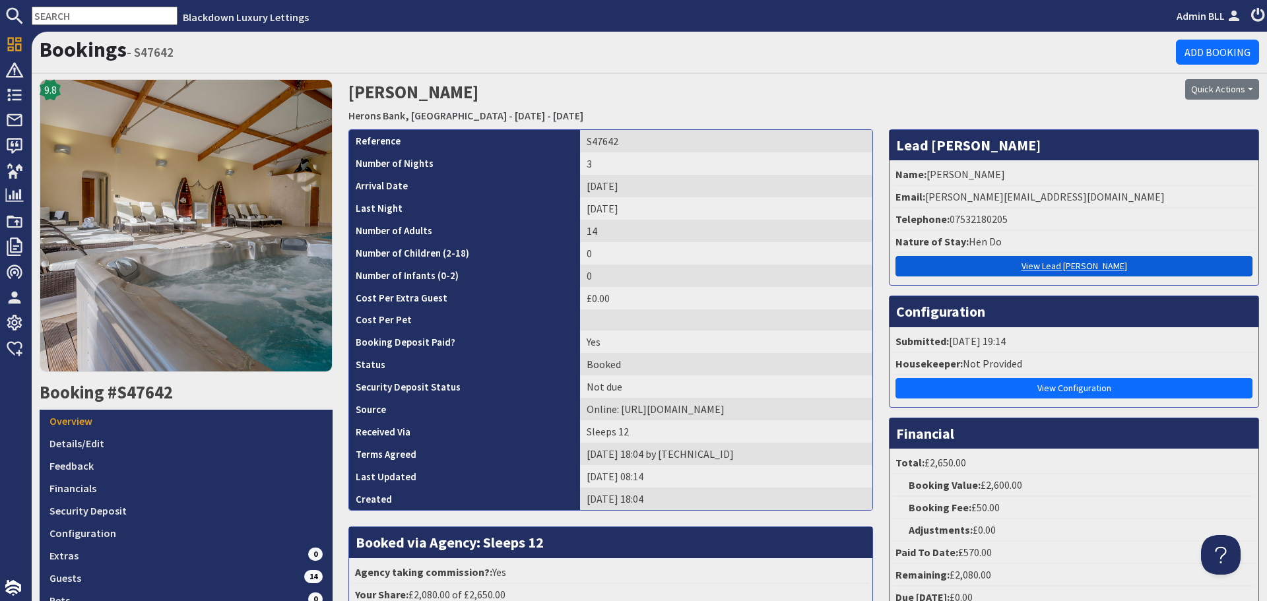
click at [1047, 260] on link "View Lead Booker" at bounding box center [1073, 266] width 357 height 20
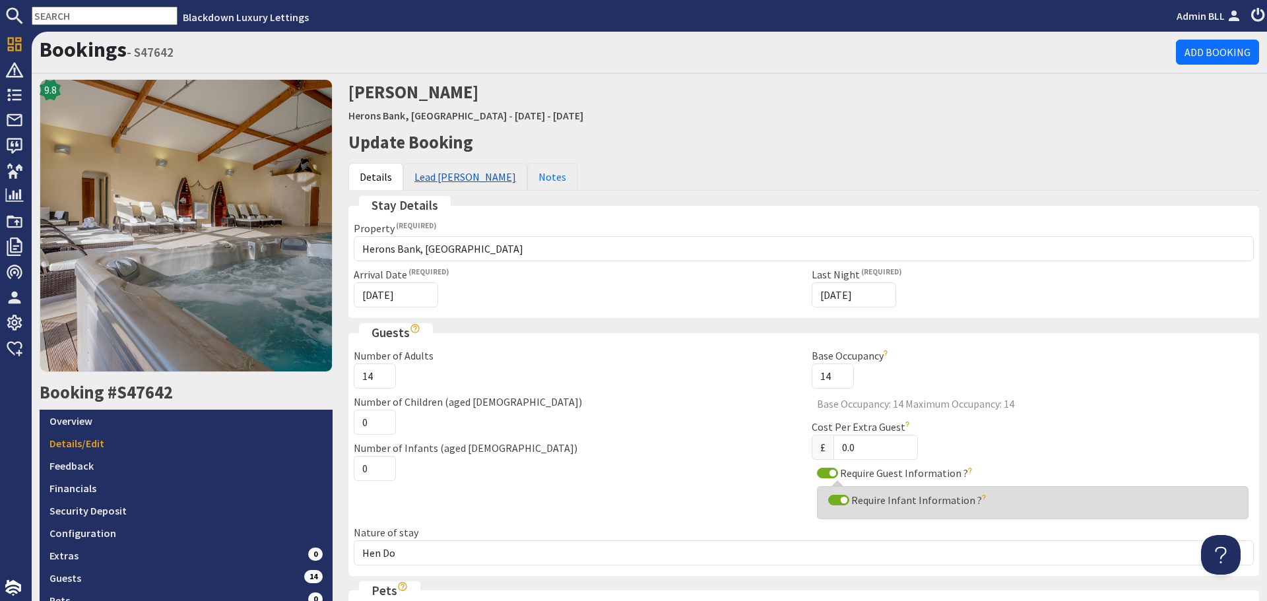
click at [420, 183] on link "Lead Booker" at bounding box center [465, 177] width 124 height 28
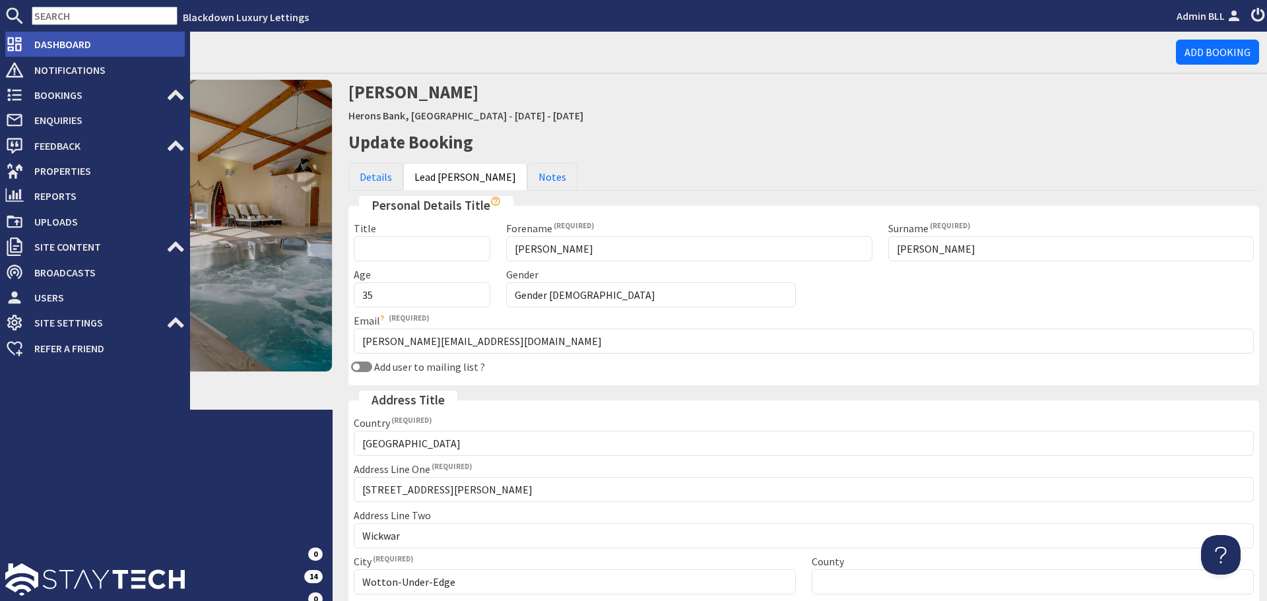
click at [63, 50] on span "Dashboard" at bounding box center [104, 44] width 161 height 21
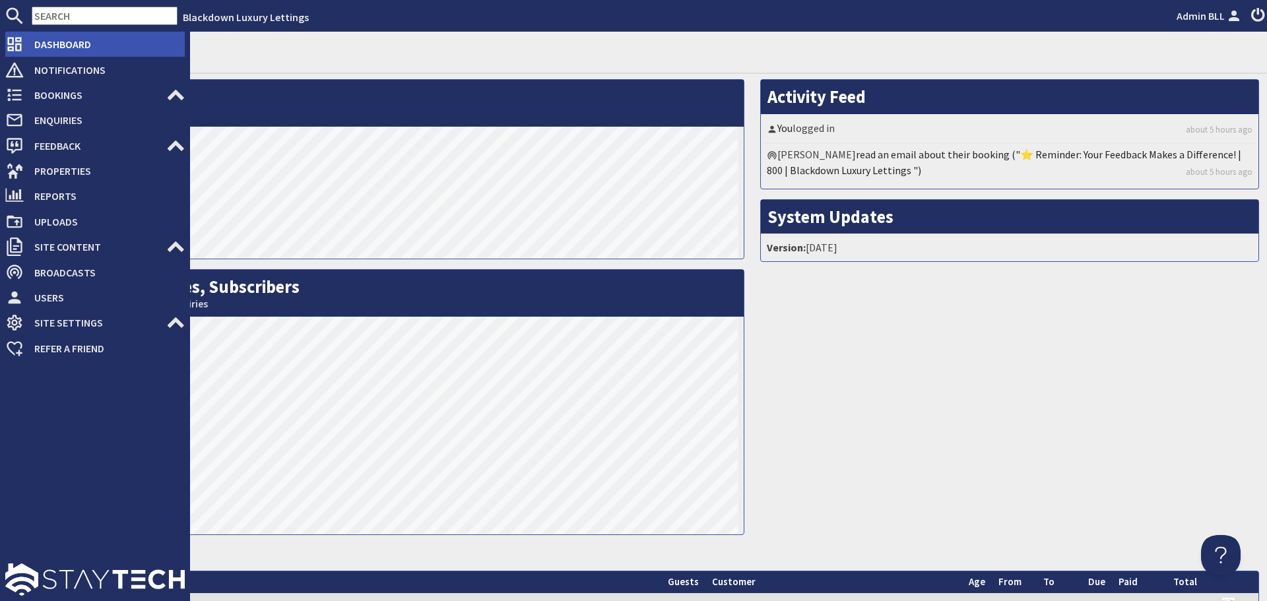
click at [65, 44] on span "Dashboard" at bounding box center [104, 44] width 161 height 21
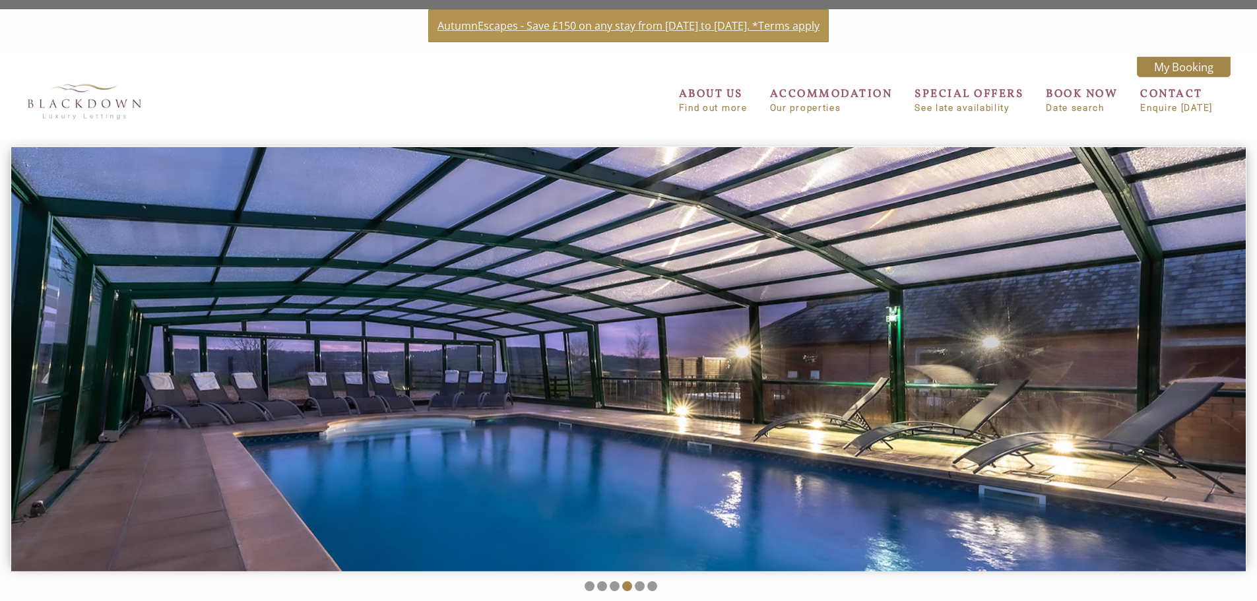
click at [505, 27] on link "AutumnEscapes - Save £150 on any stay from [DATE] to [DATE]. *Terms apply" at bounding box center [628, 25] width 401 height 33
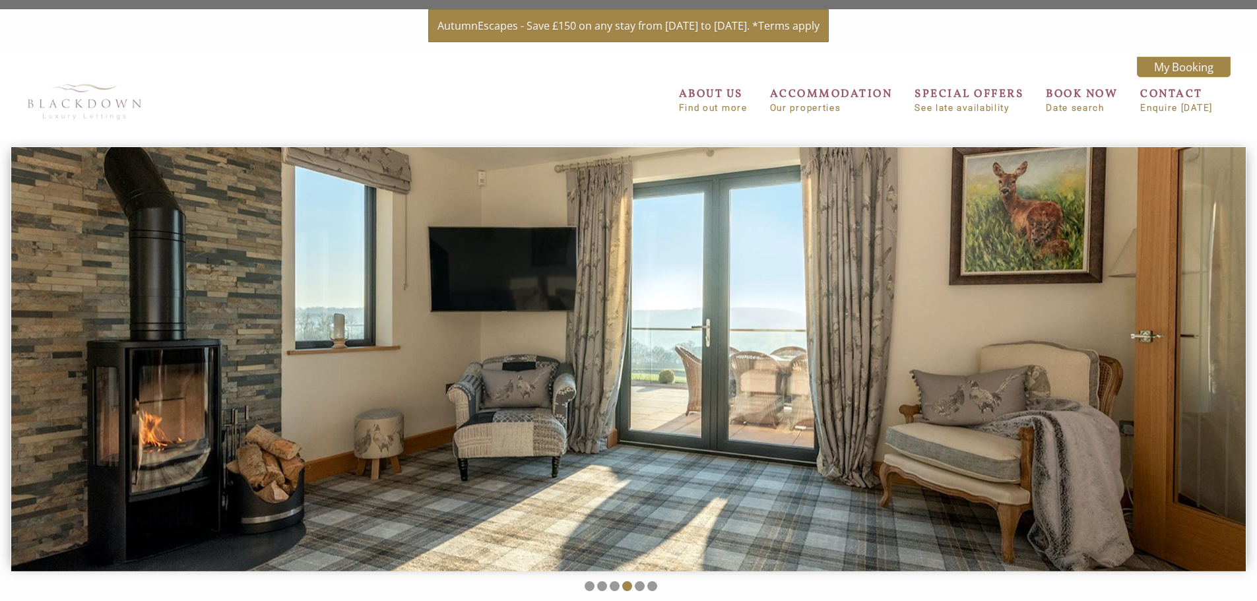
click at [87, 106] on img at bounding box center [84, 101] width 132 height 51
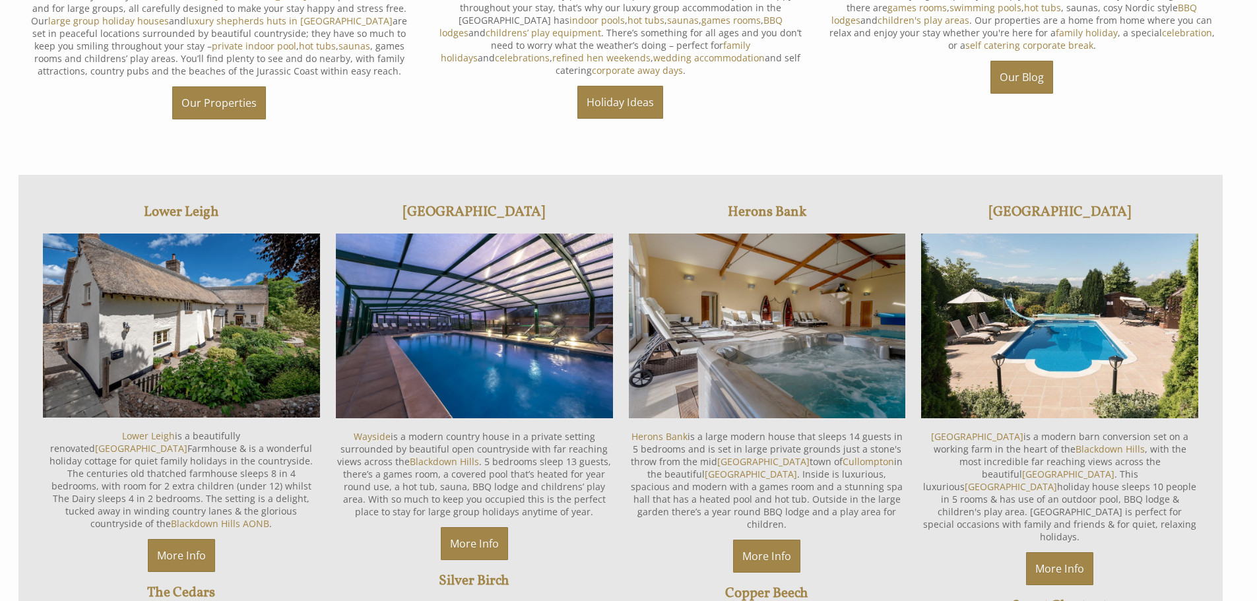
scroll to position [858, 0]
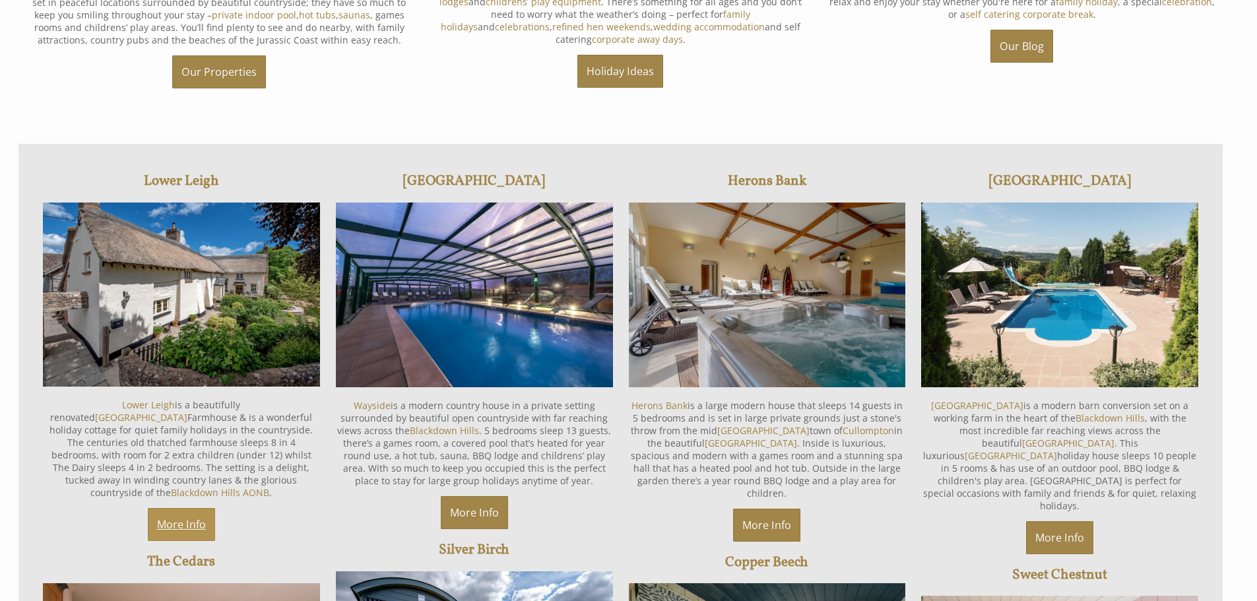
click at [186, 508] on link "More Info" at bounding box center [181, 524] width 67 height 33
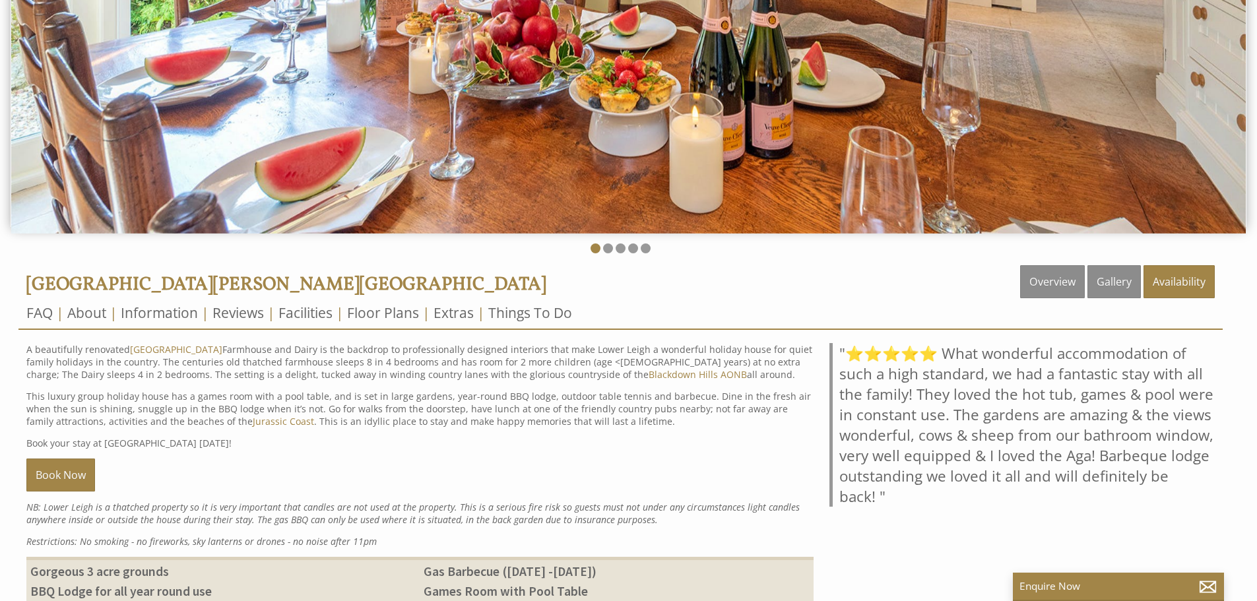
scroll to position [330, 0]
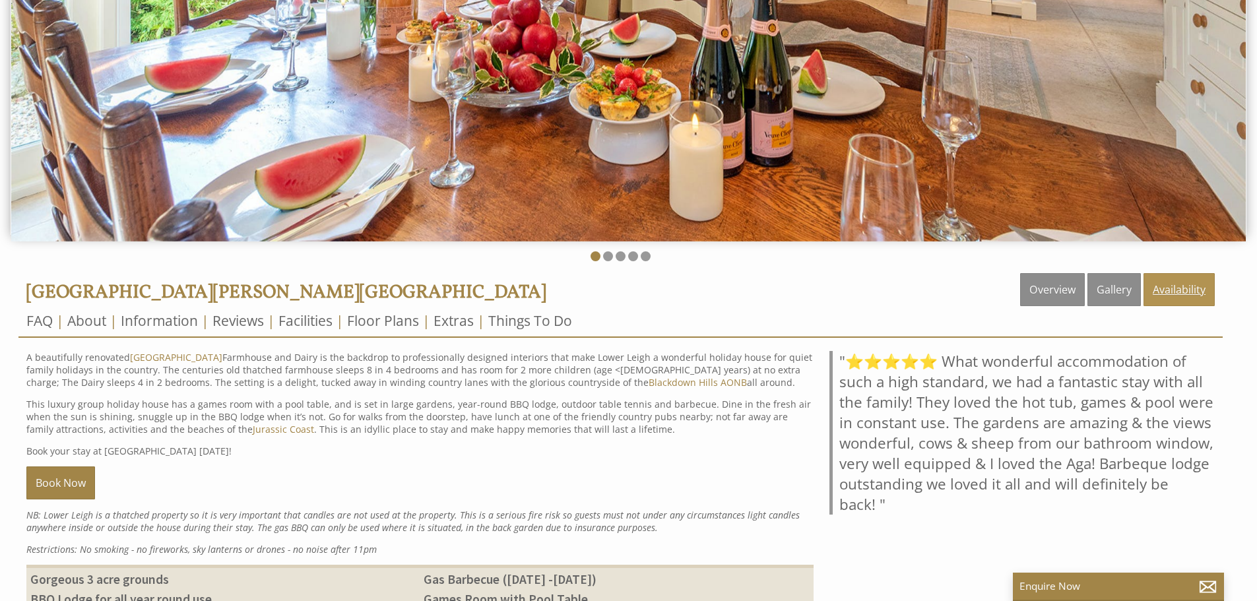
click at [1163, 293] on link "Availability" at bounding box center [1179, 289] width 71 height 33
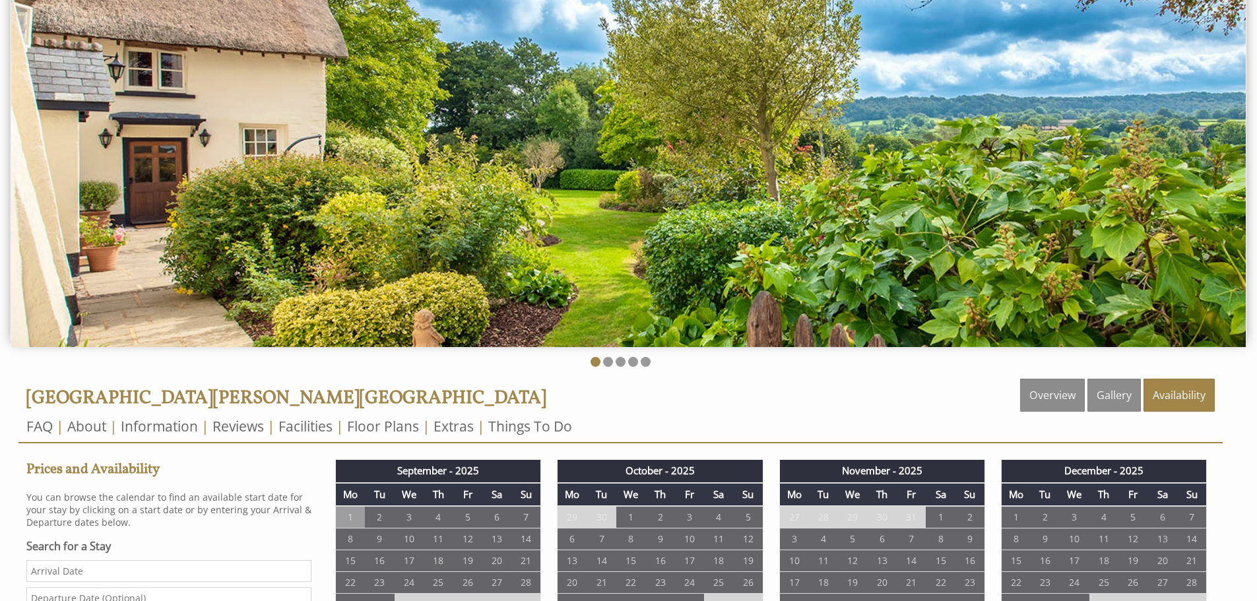
scroll to position [198, 0]
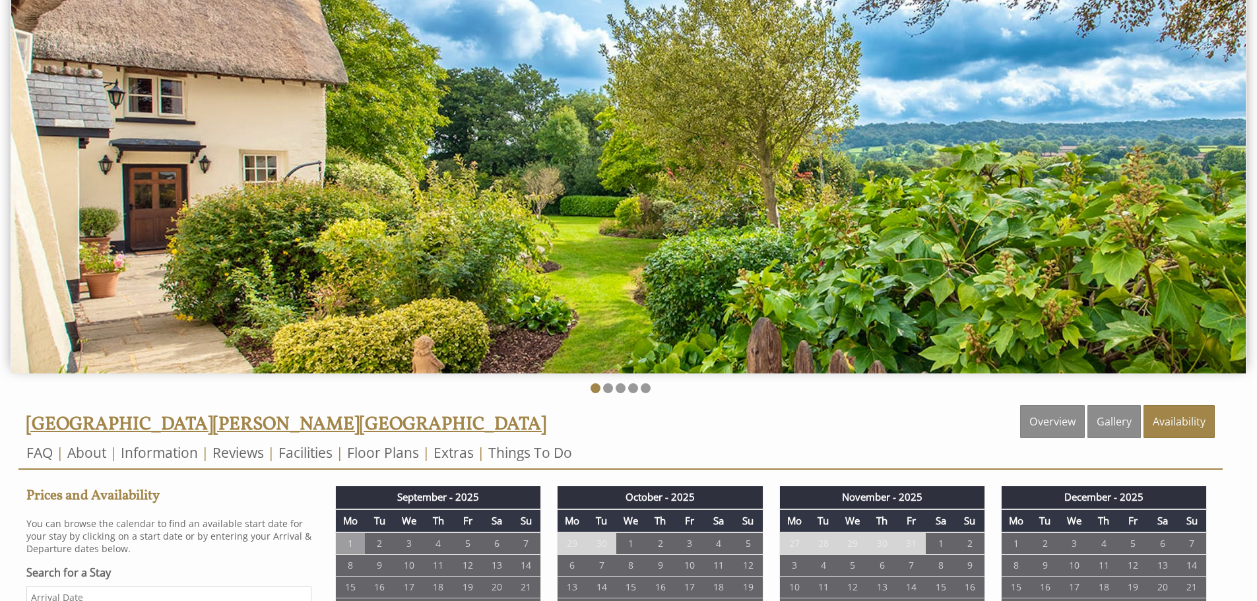
click at [118, 434] on span "Lower Leigh, Devon" at bounding box center [286, 425] width 520 height 26
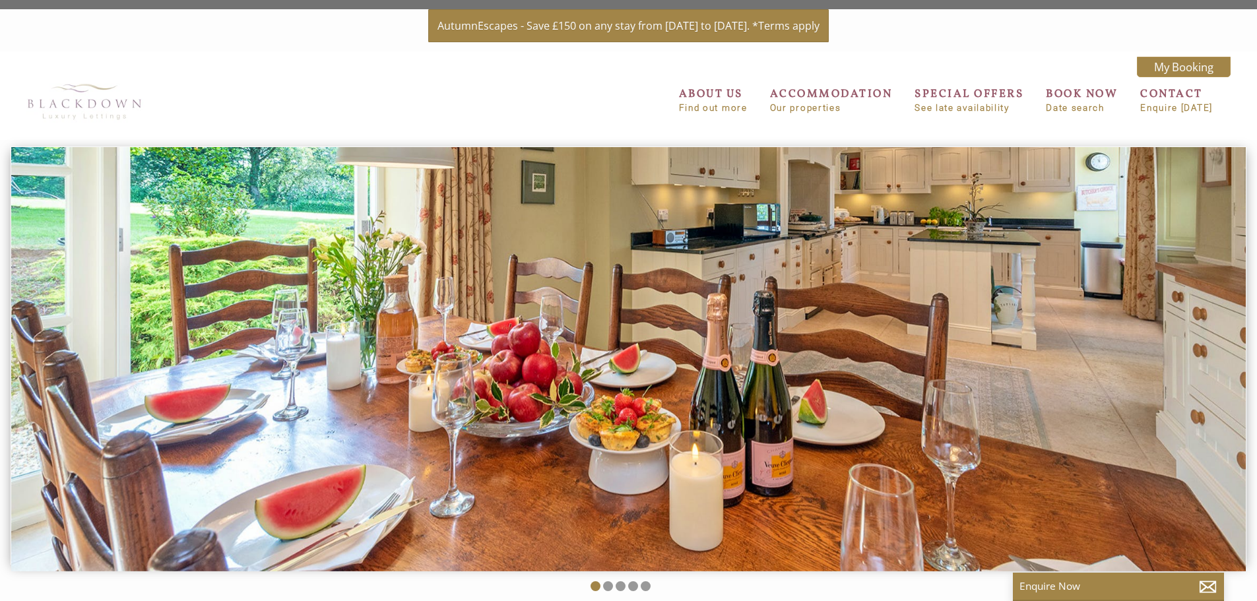
click at [55, 114] on img at bounding box center [84, 101] width 132 height 51
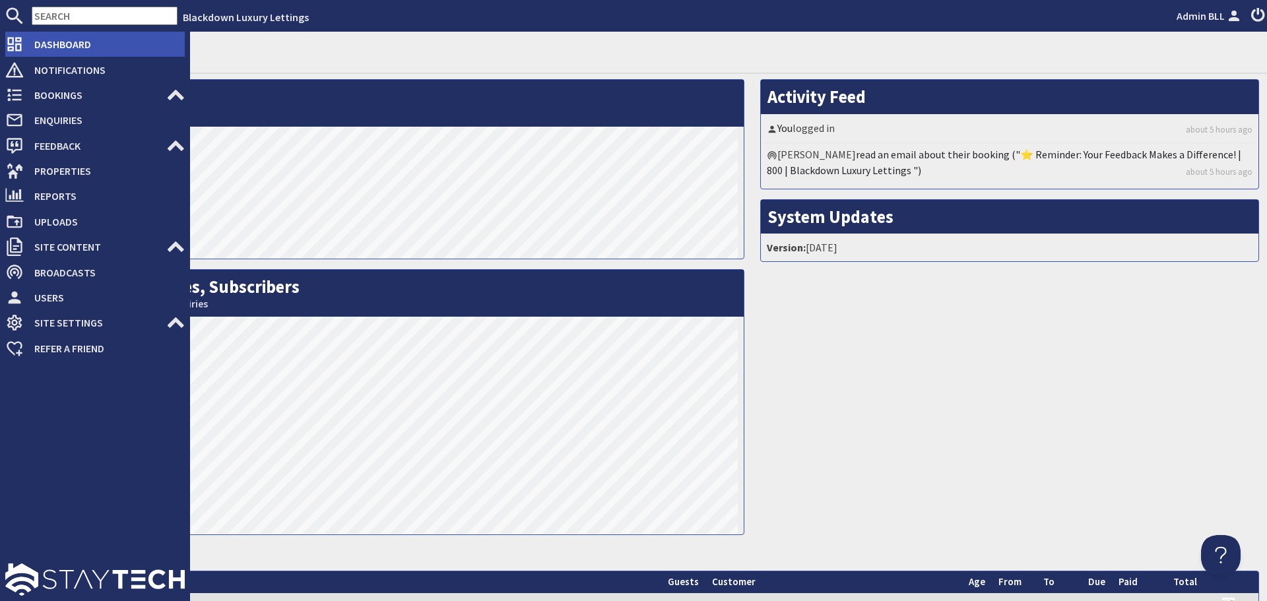
click at [46, 37] on span "Dashboard" at bounding box center [104, 44] width 161 height 21
